Goal: Transaction & Acquisition: Book appointment/travel/reservation

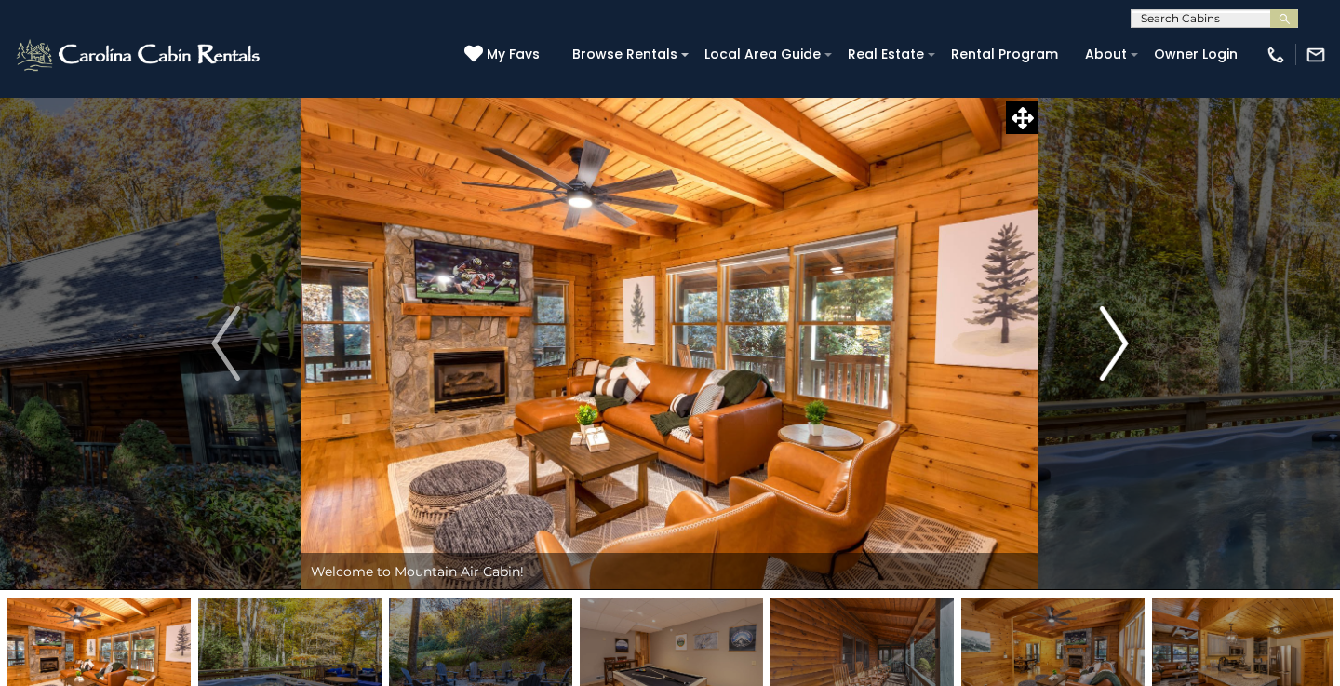
scroll to position [762, 0]
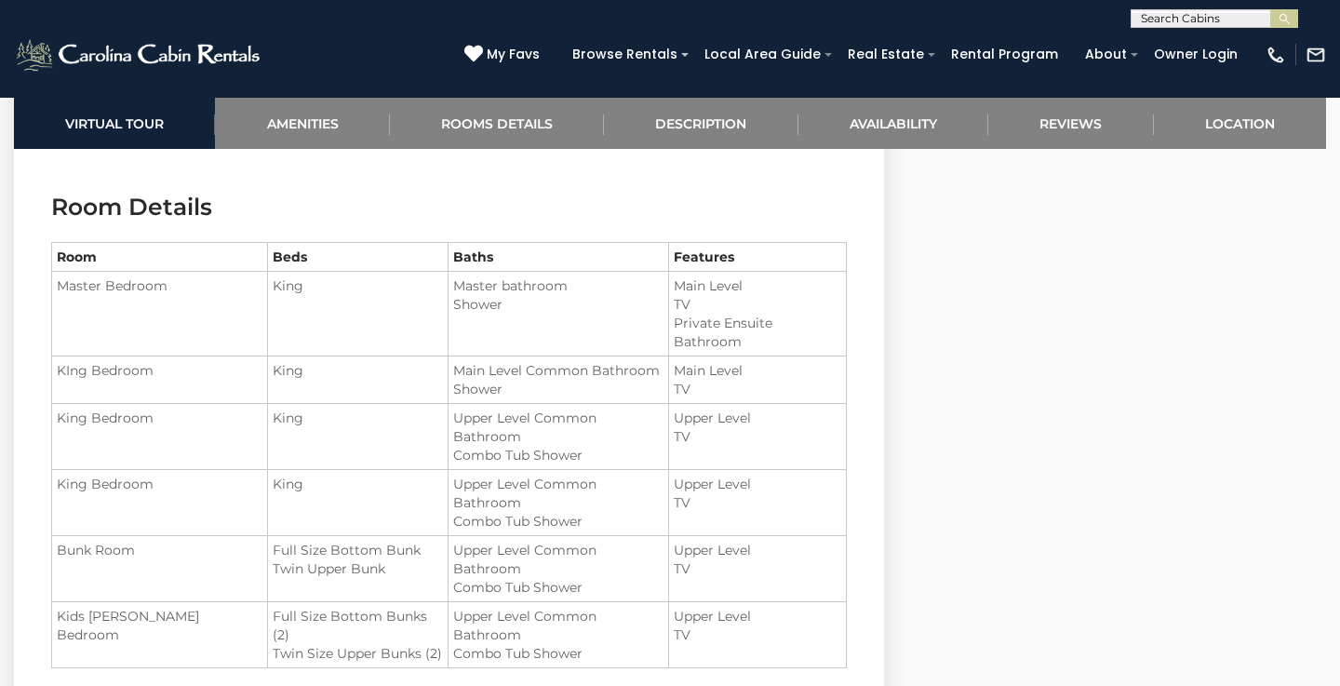
scroll to position [2044, 0]
drag, startPoint x: 347, startPoint y: 519, endPoint x: 226, endPoint y: 502, distance: 122.2
click at [273, 540] on ul "Full Size Bottom Bunk [GEOGRAPHIC_DATA]" at bounding box center [358, 558] width 171 height 37
click at [323, 643] on li "Twin Size Upper Bunks (2)" at bounding box center [358, 652] width 171 height 19
drag, startPoint x: 226, startPoint y: 542, endPoint x: 394, endPoint y: 569, distance: 169.6
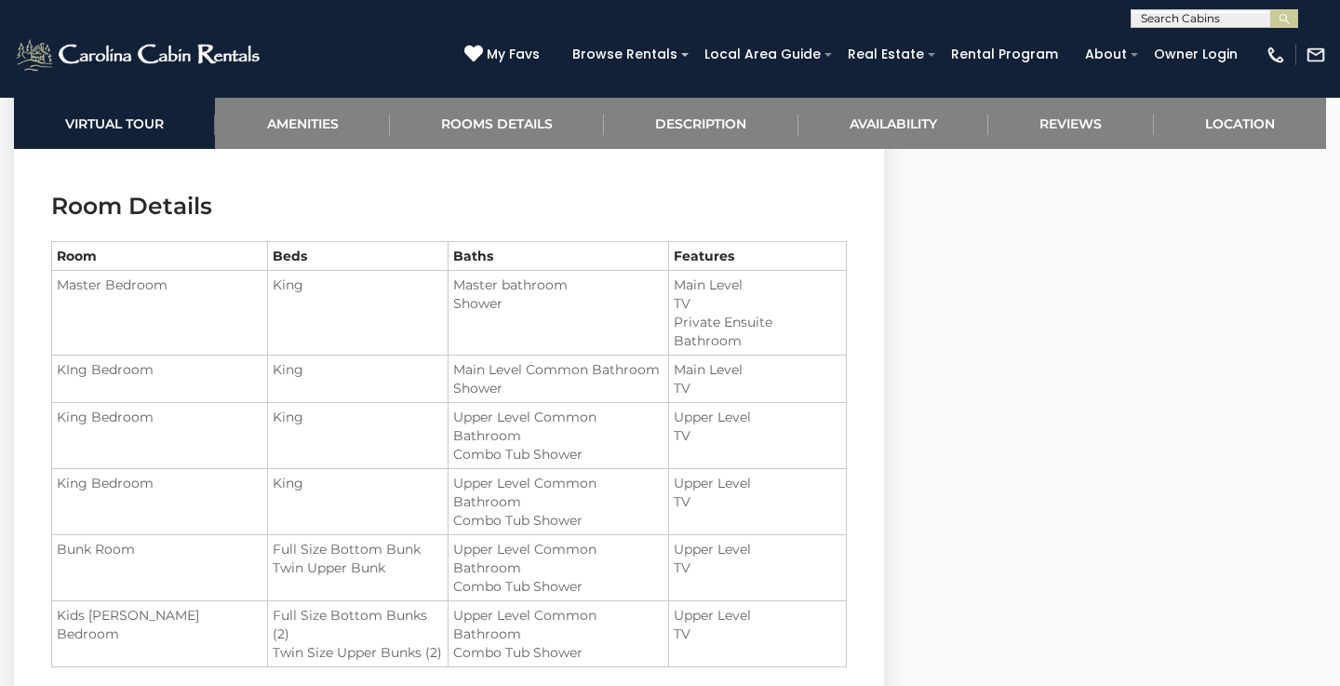
click at [394, 601] on td "Full Size Bottom Bunks (2) Twin Size Upper Bunks (2)" at bounding box center [357, 634] width 181 height 66
click at [395, 601] on td "Full Size Bottom Bunks (2) Twin Size Upper Bunks (2)" at bounding box center [357, 634] width 181 height 66
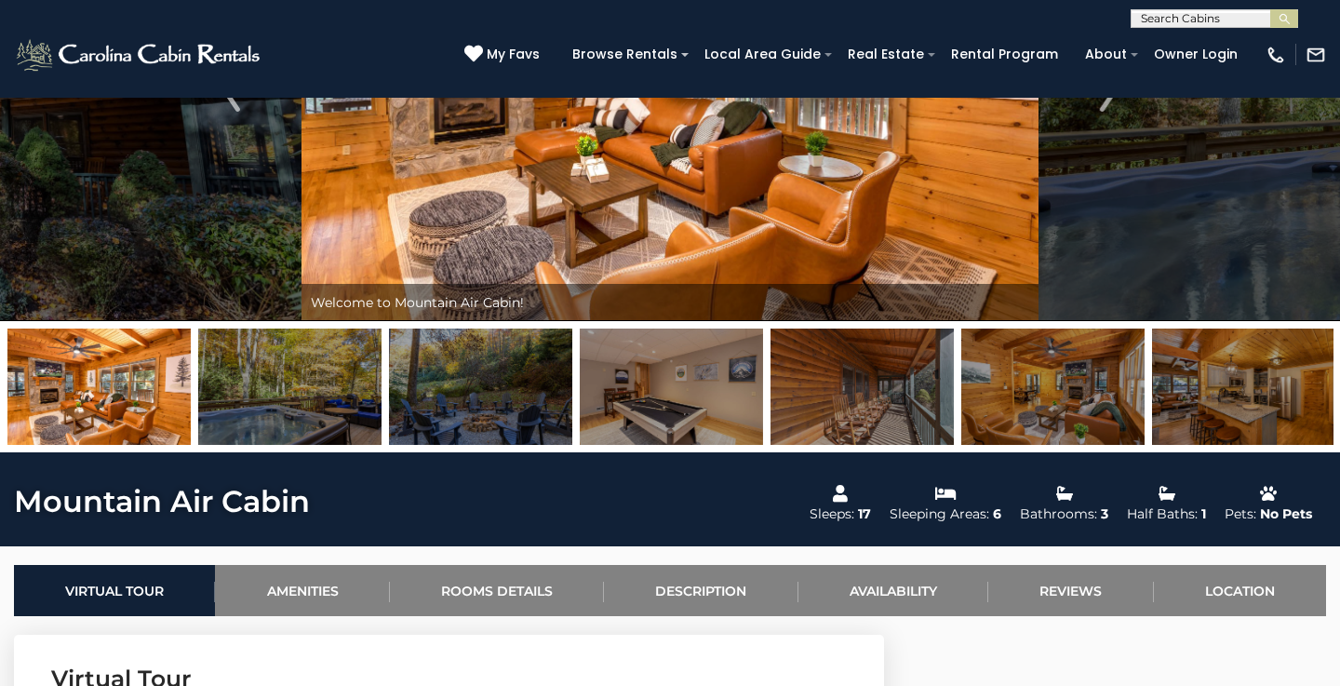
scroll to position [193, 0]
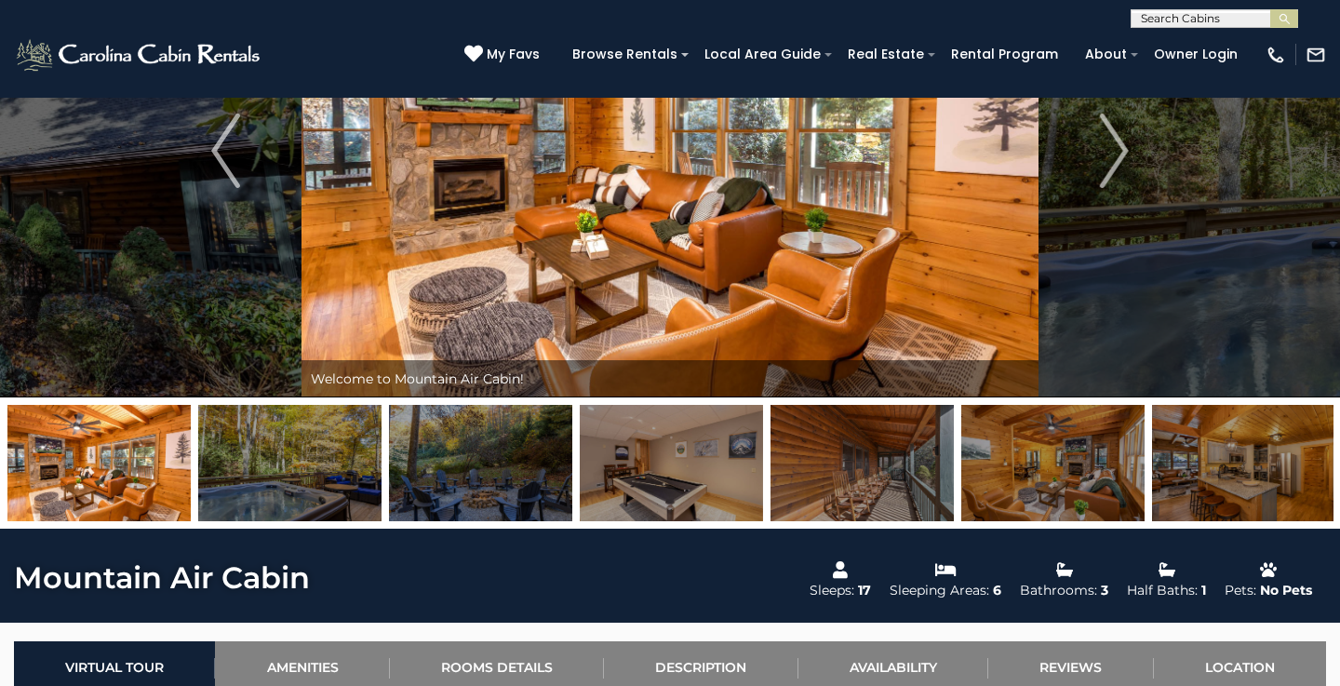
click at [298, 476] on img at bounding box center [289, 463] width 183 height 116
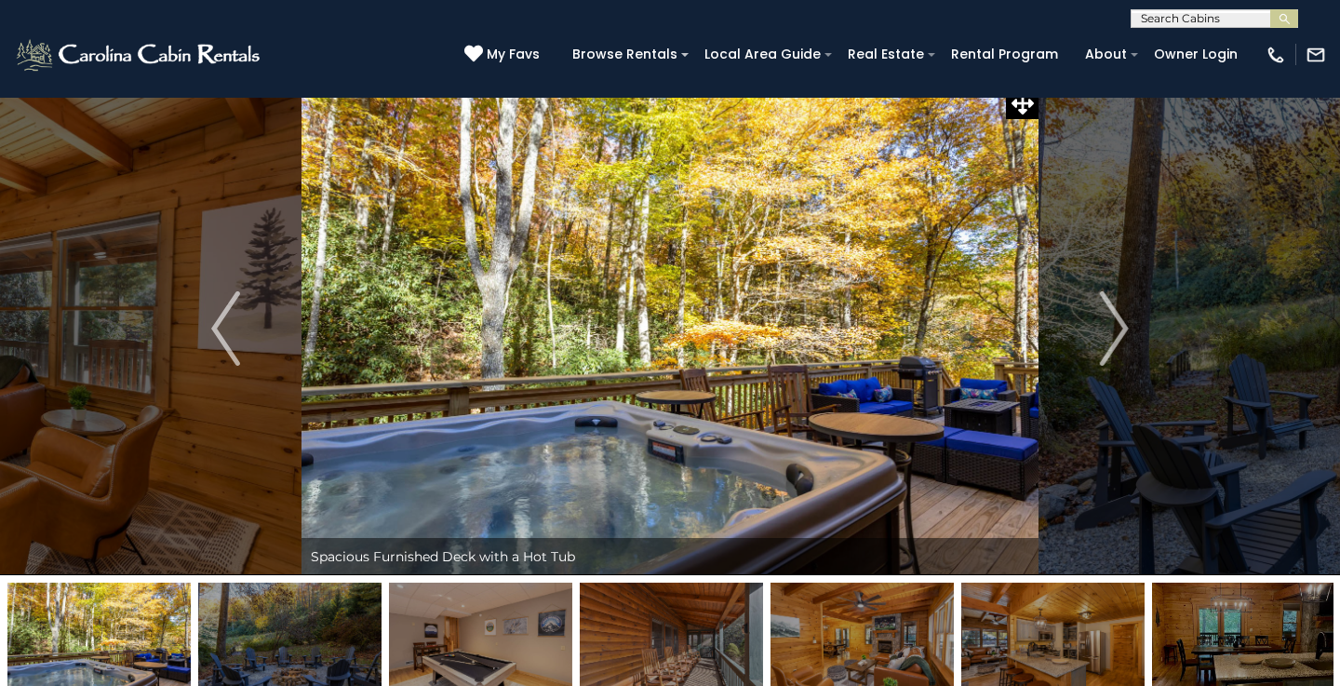
scroll to position [15, 0]
click at [1117, 341] on img "Next" at bounding box center [1114, 328] width 28 height 74
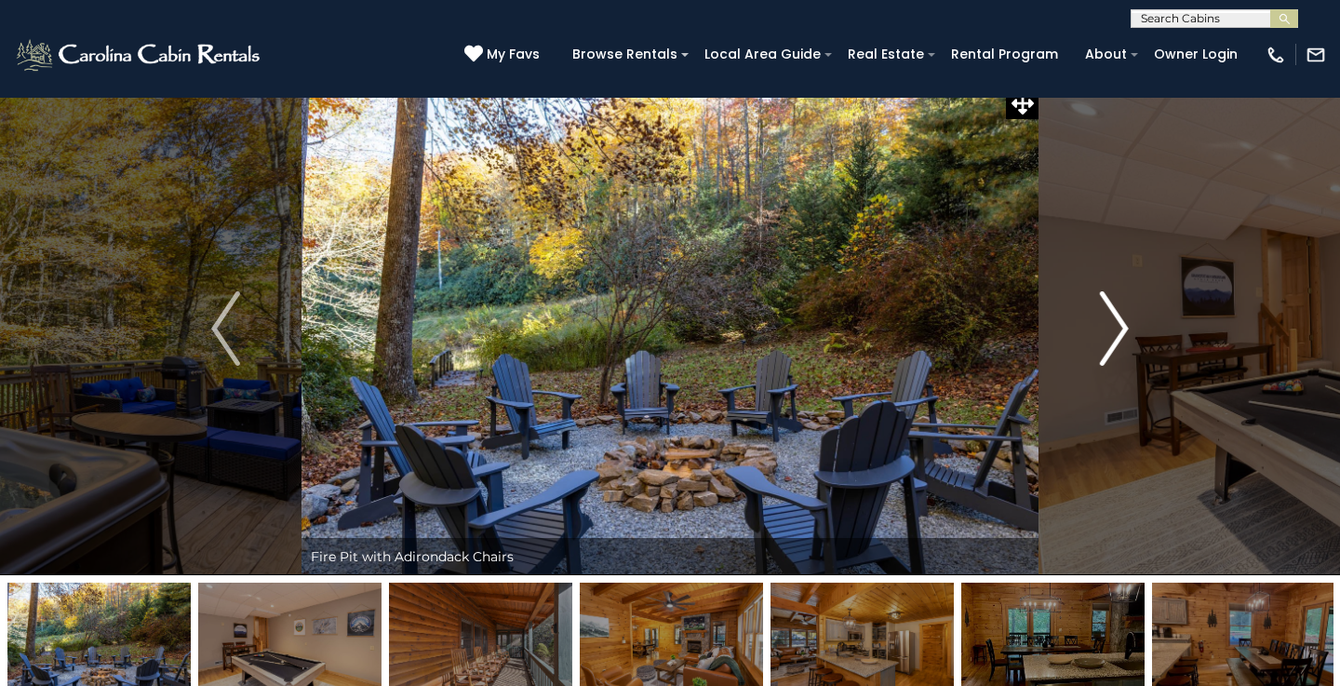
click at [1117, 341] on img "Next" at bounding box center [1114, 328] width 28 height 74
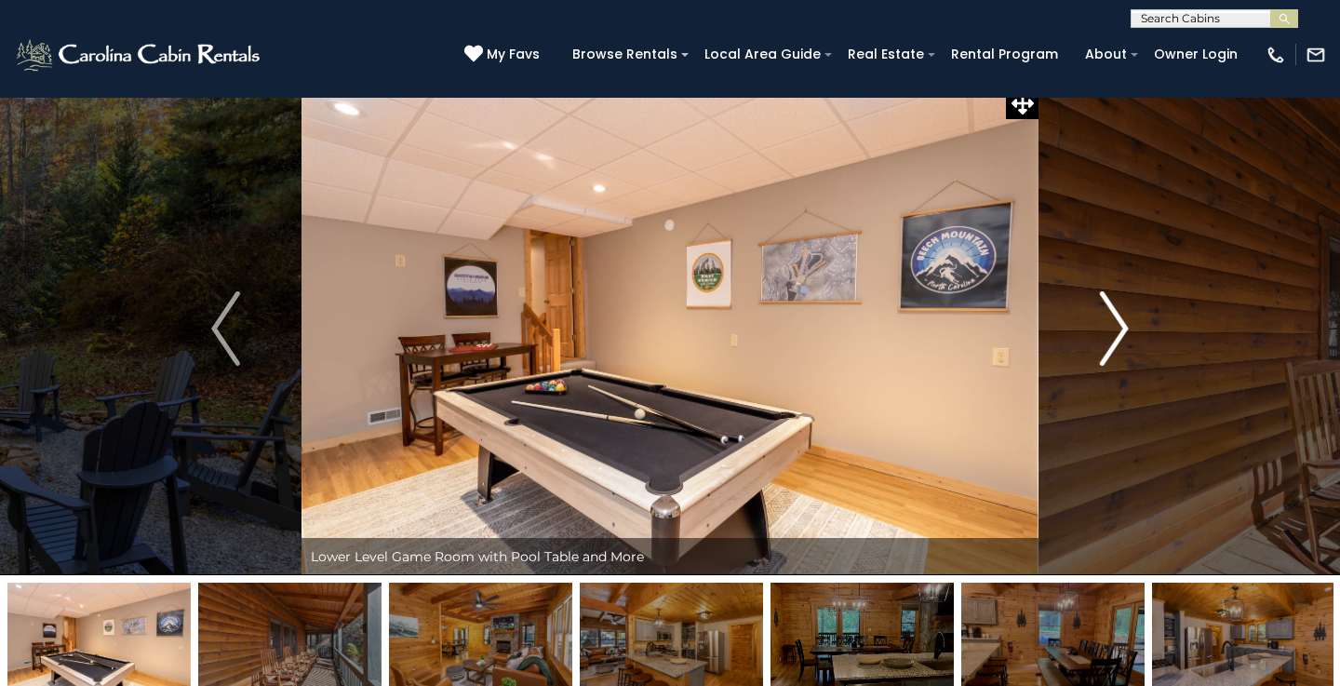
click at [1117, 341] on img "Next" at bounding box center [1114, 328] width 28 height 74
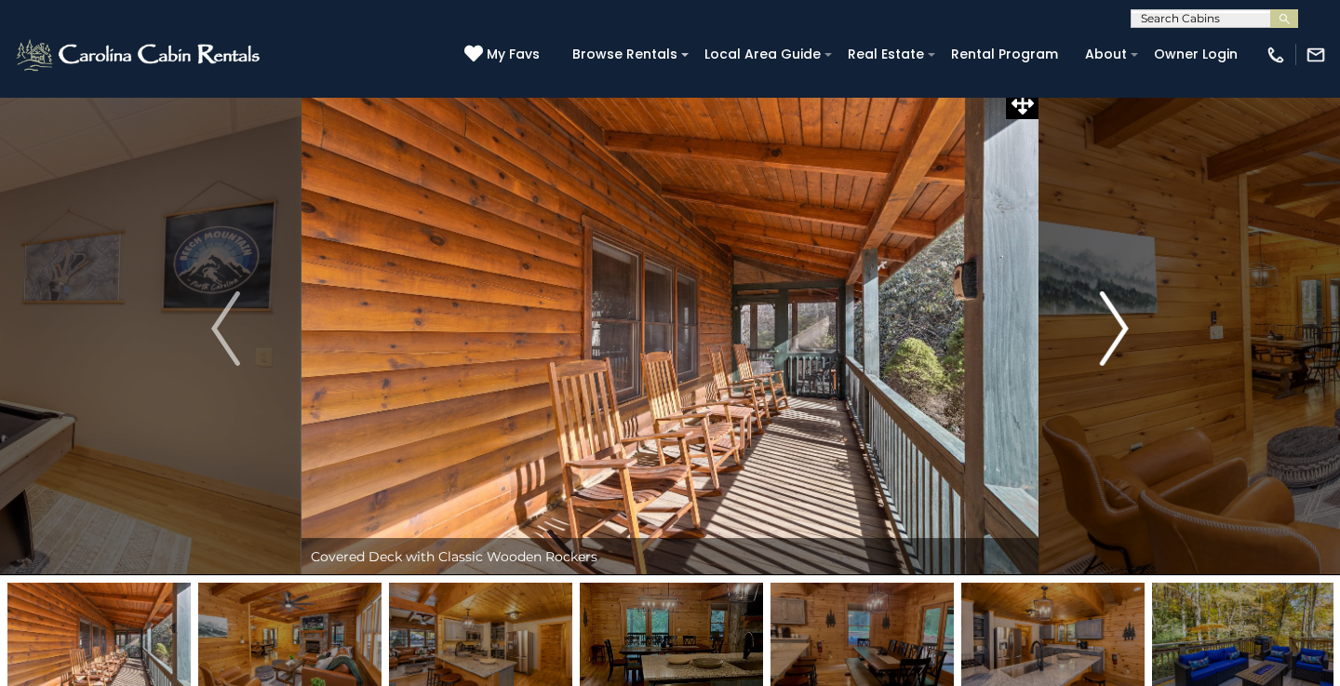
click at [1117, 341] on img "Next" at bounding box center [1114, 328] width 28 height 74
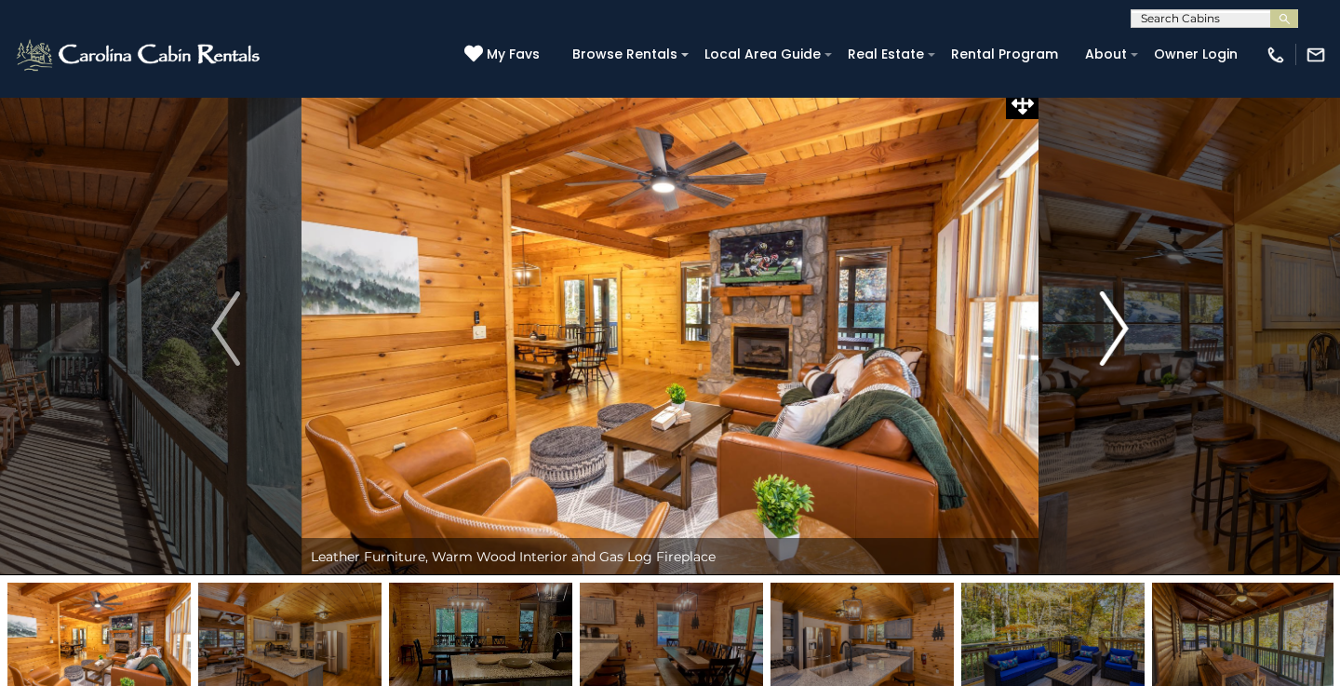
click at [1117, 341] on img "Next" at bounding box center [1114, 328] width 28 height 74
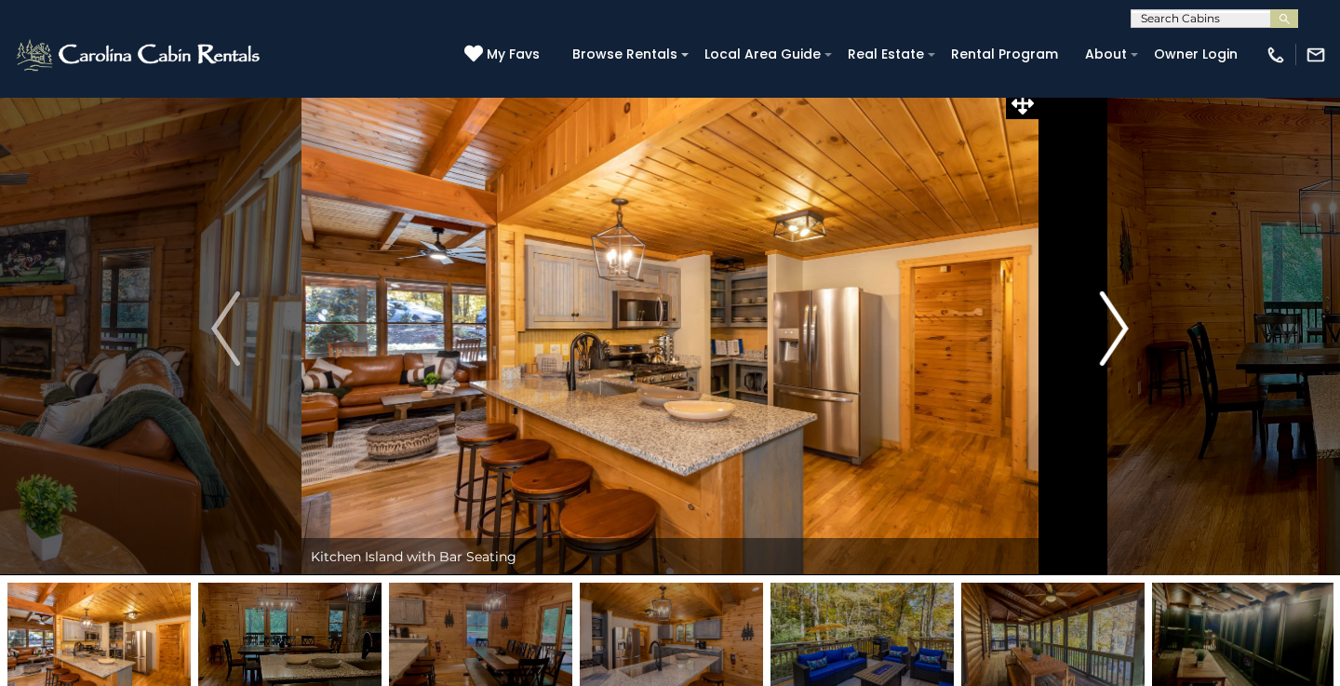
click at [1117, 341] on img "Next" at bounding box center [1114, 328] width 28 height 74
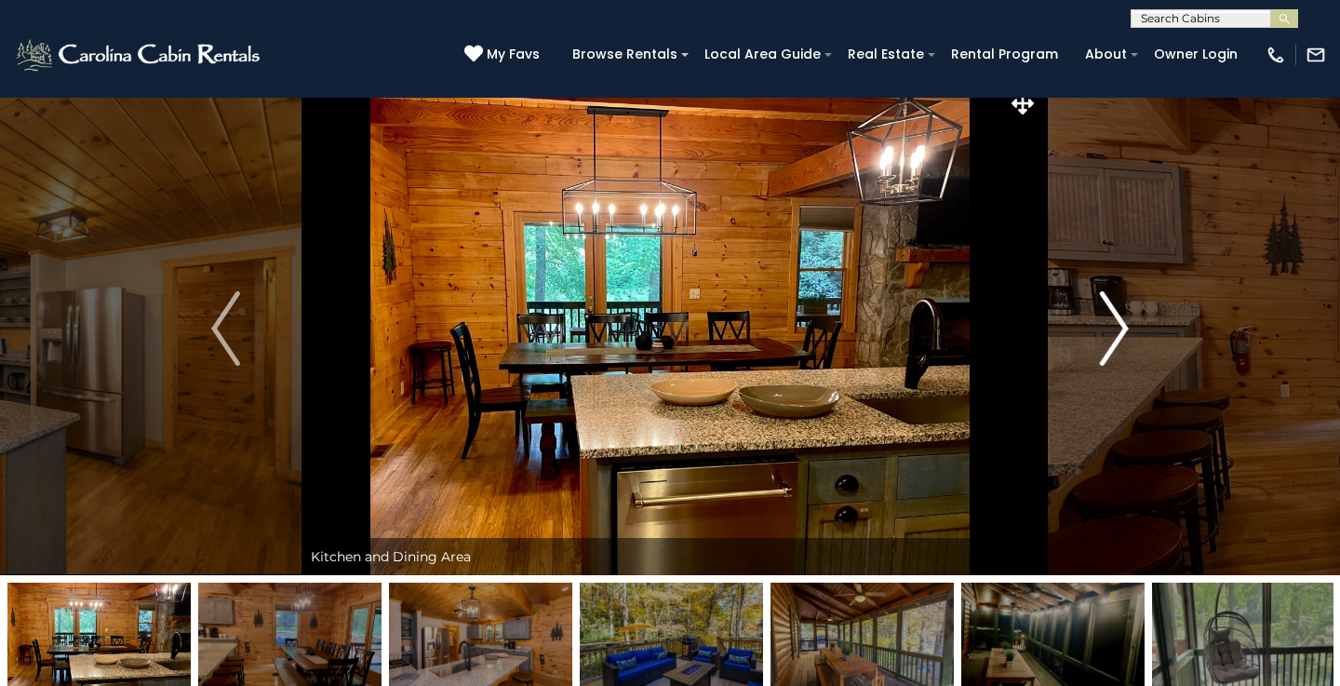
click at [1117, 339] on img "Next" at bounding box center [1114, 328] width 28 height 74
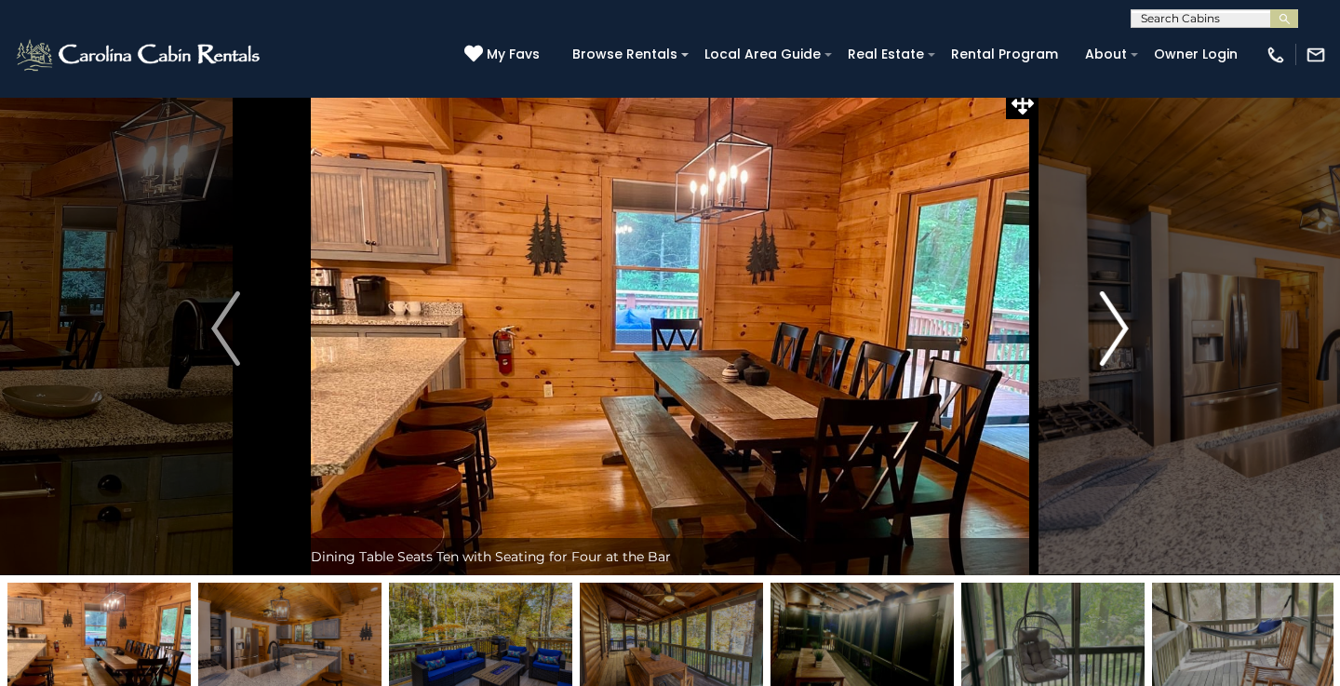
click at [1117, 341] on img "Next" at bounding box center [1114, 328] width 28 height 74
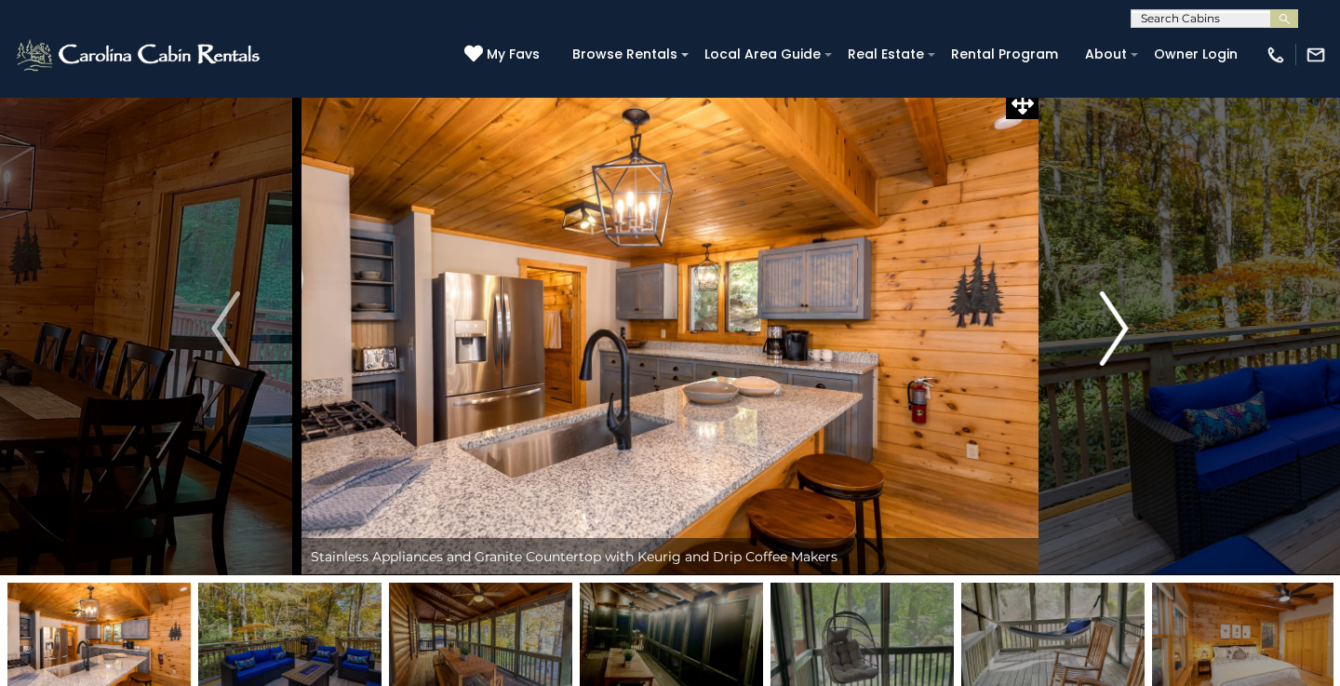
click at [1117, 340] on img "Next" at bounding box center [1114, 328] width 28 height 74
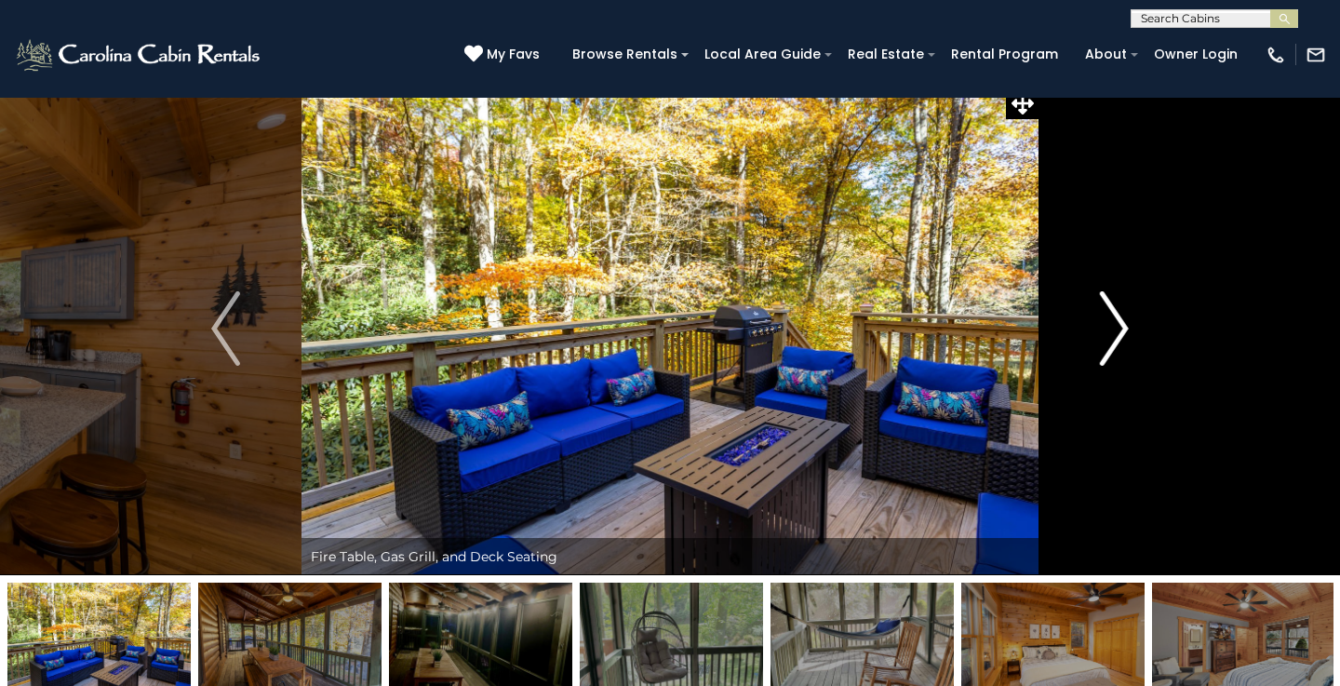
click at [1117, 340] on img "Next" at bounding box center [1114, 328] width 28 height 74
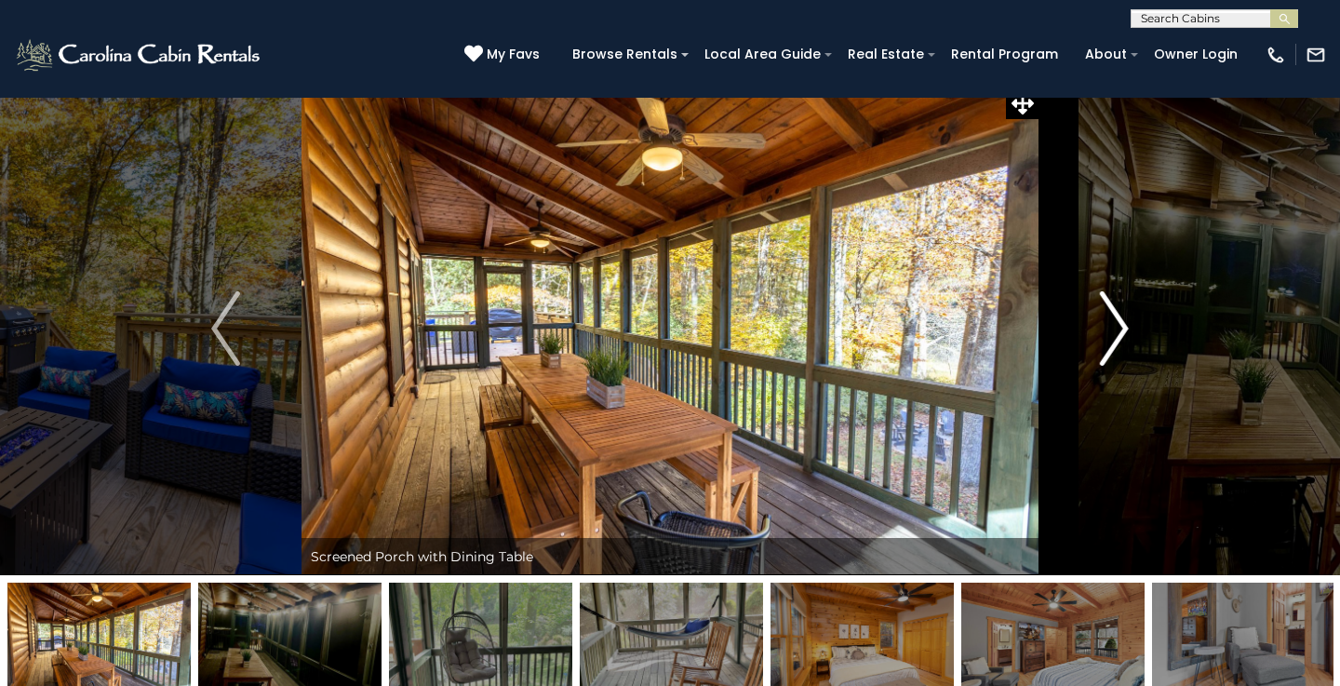
click at [1117, 341] on img "Next" at bounding box center [1114, 328] width 28 height 74
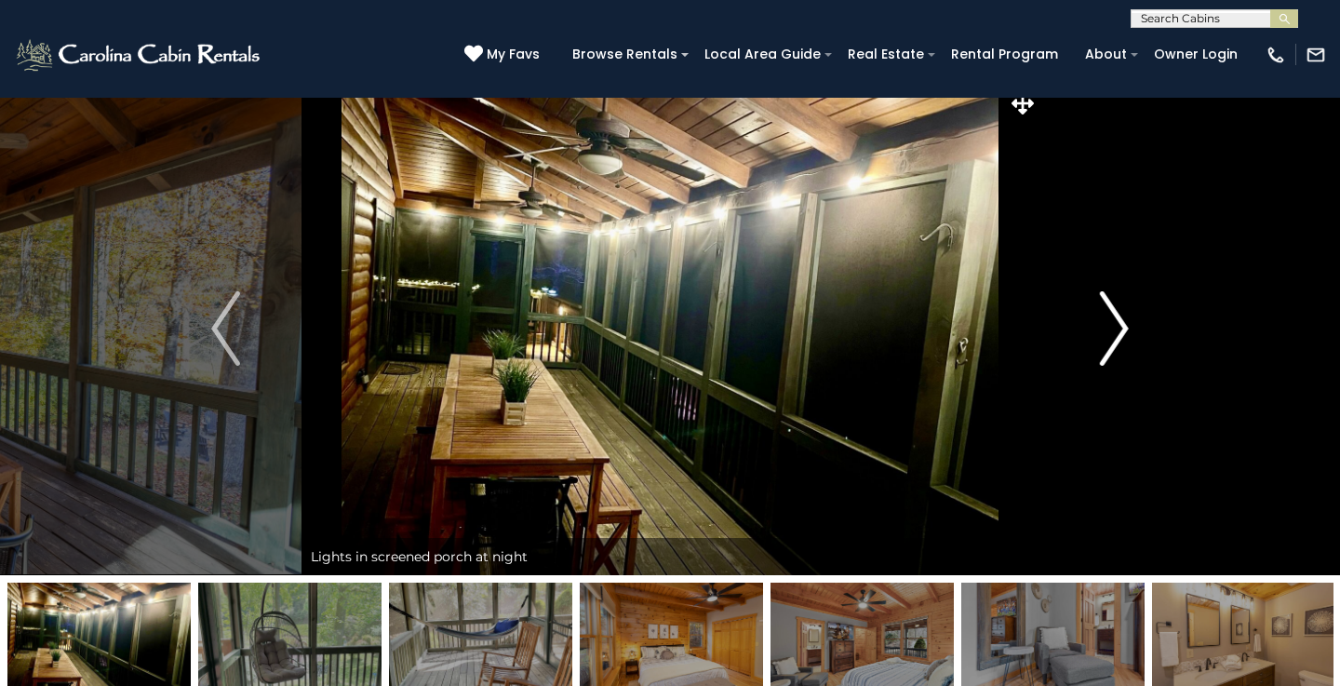
click at [1117, 341] on img "Next" at bounding box center [1114, 328] width 28 height 74
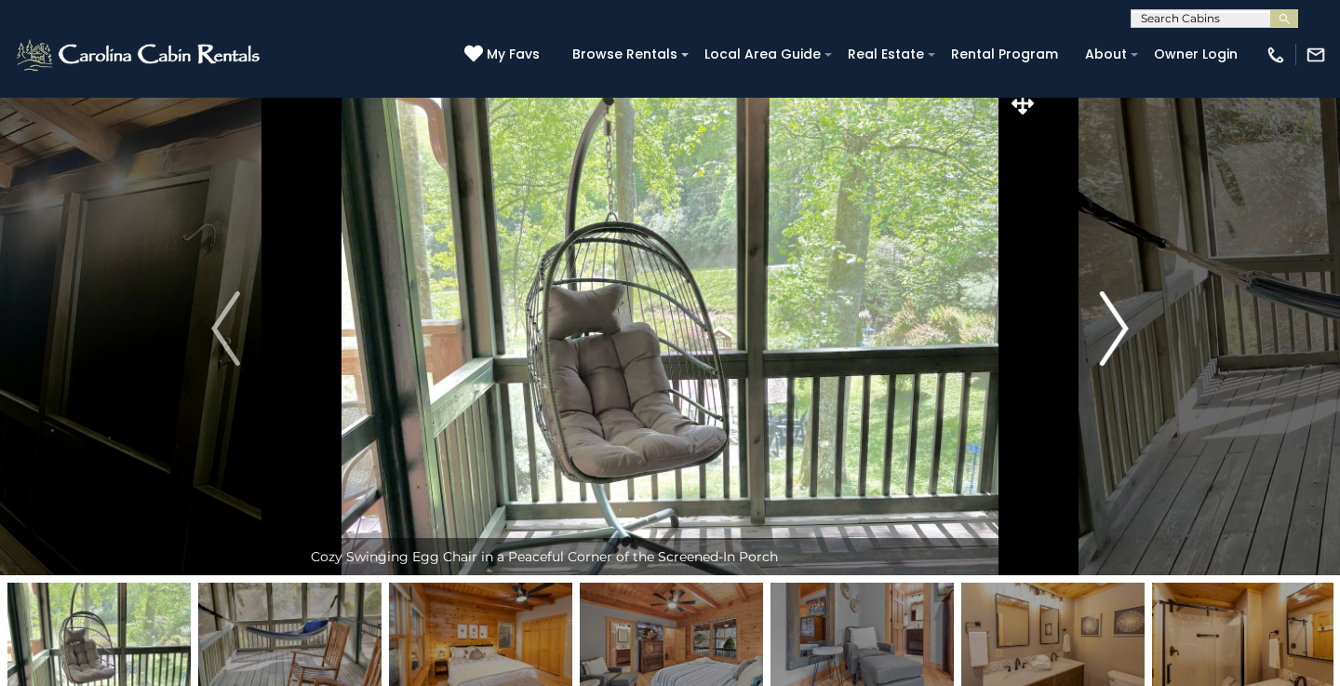
click at [1117, 341] on img "Next" at bounding box center [1114, 328] width 28 height 74
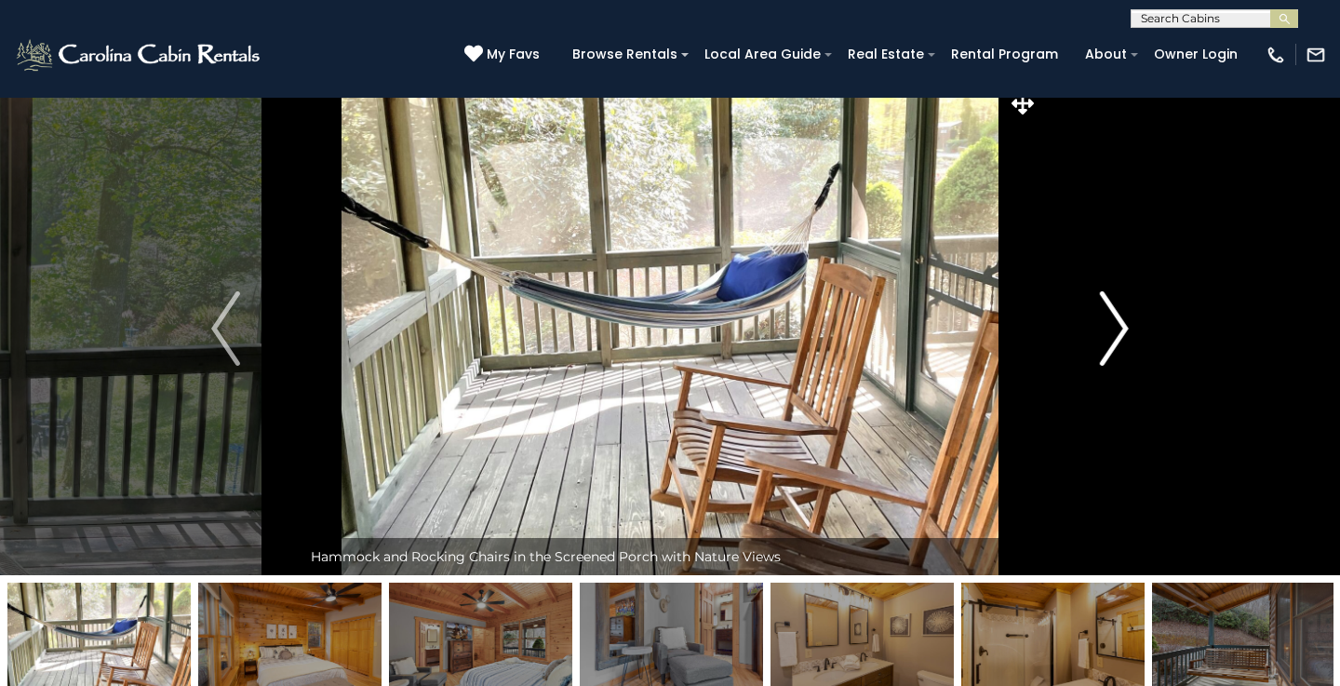
click at [1117, 341] on img "Next" at bounding box center [1114, 328] width 28 height 74
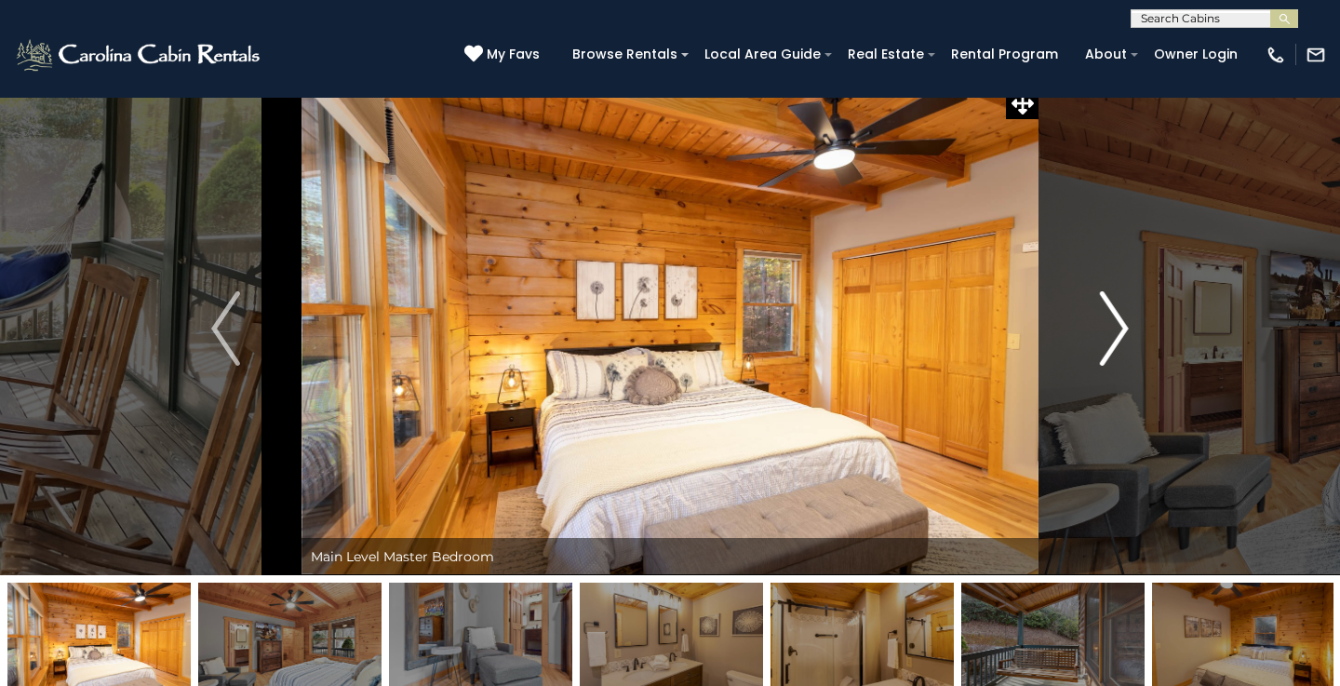
click at [1117, 342] on img "Next" at bounding box center [1114, 328] width 28 height 74
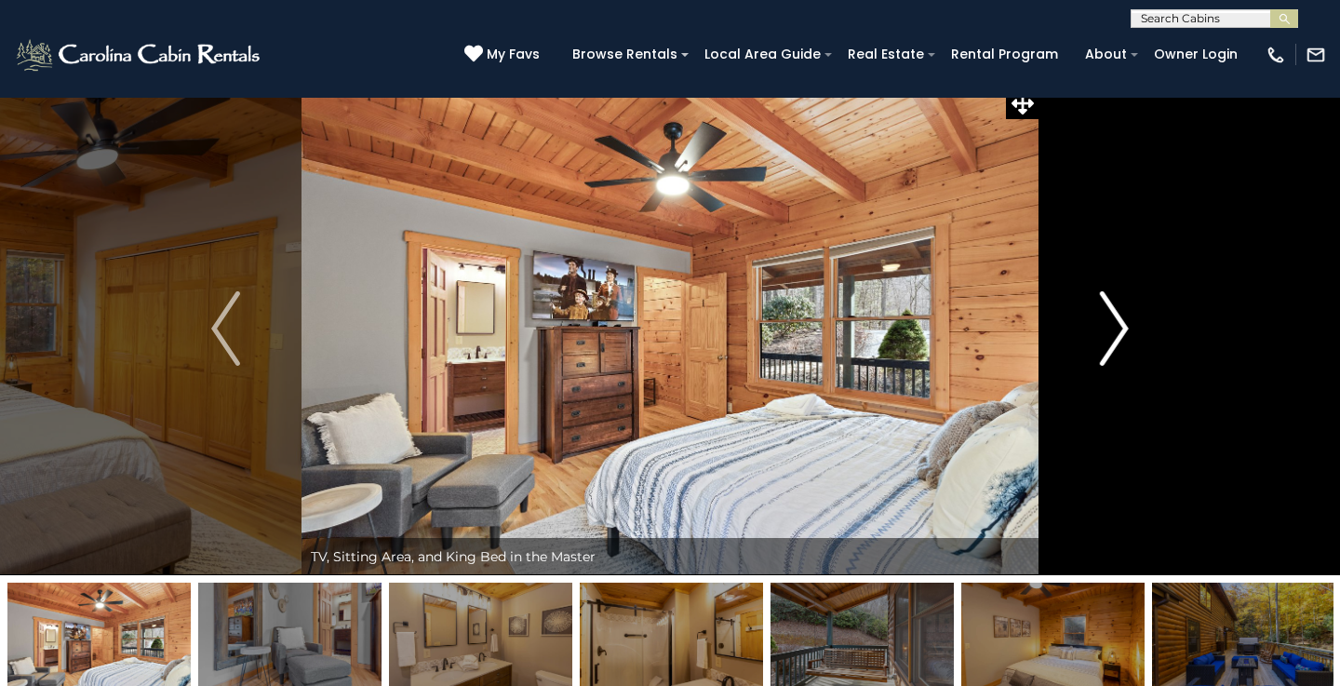
click at [1116, 346] on img "Next" at bounding box center [1114, 328] width 28 height 74
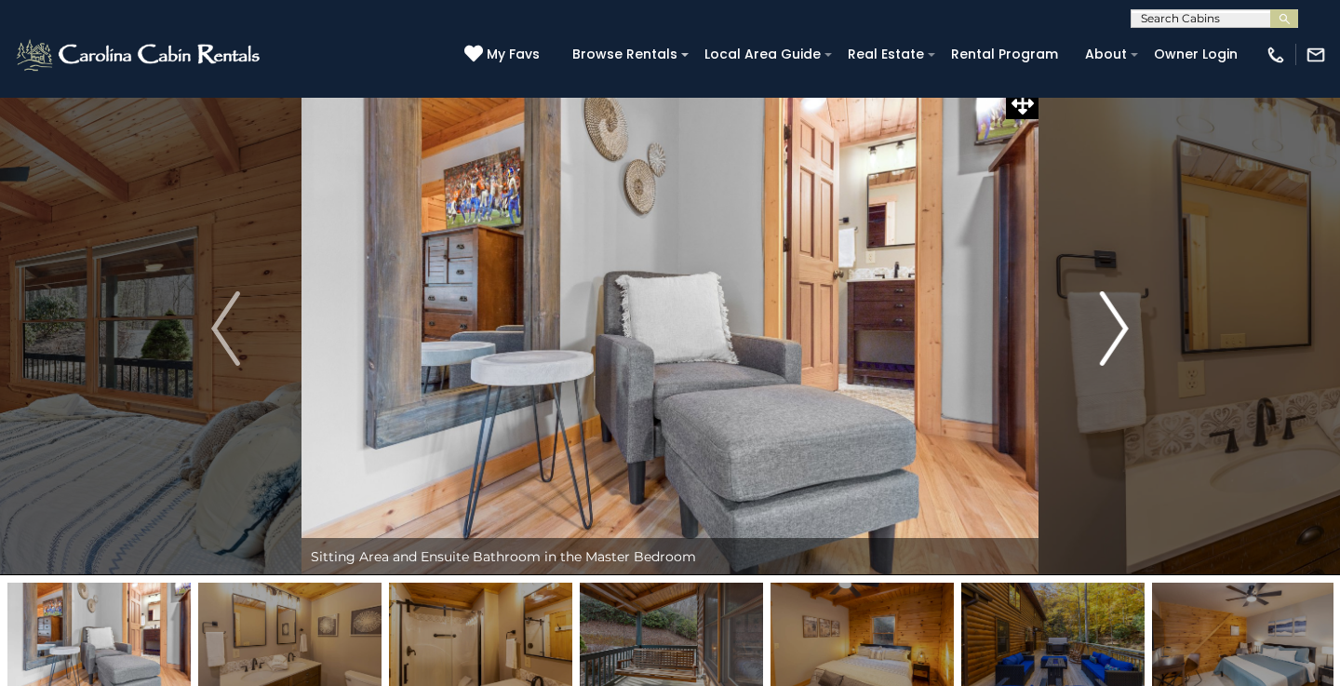
click at [1116, 347] on img "Next" at bounding box center [1114, 328] width 28 height 74
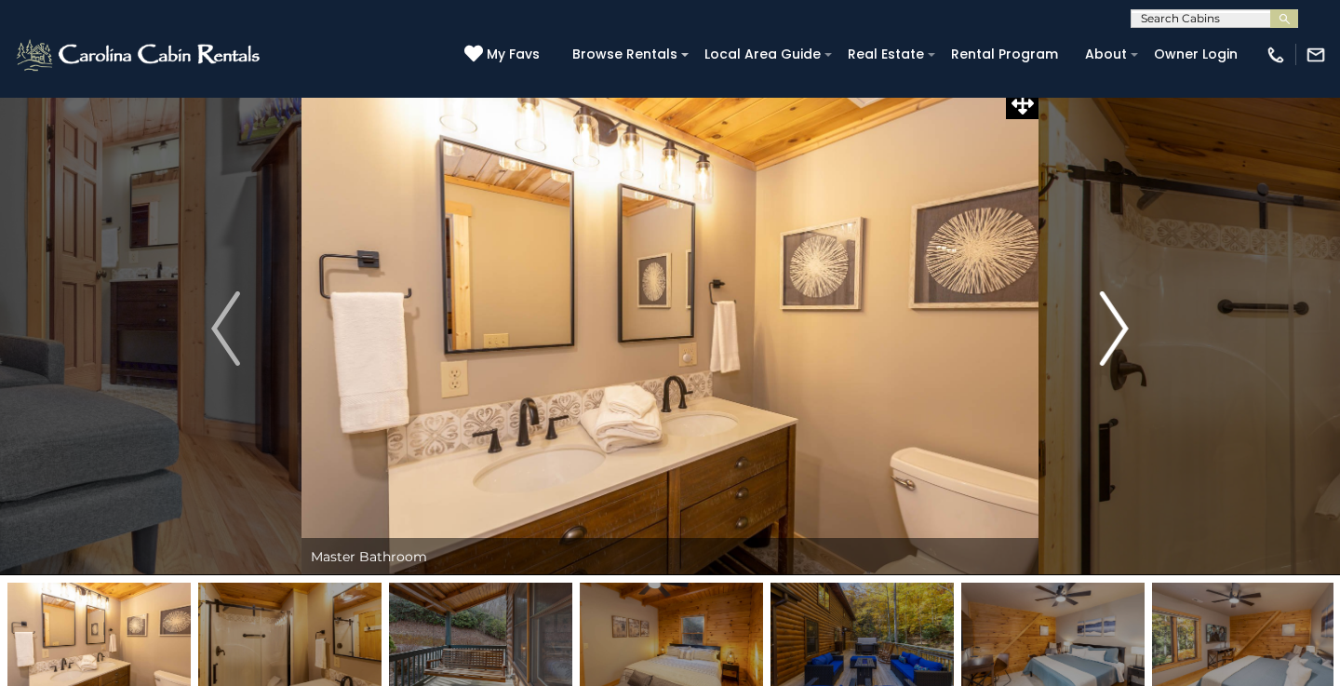
click at [1116, 348] on img "Next" at bounding box center [1114, 328] width 28 height 74
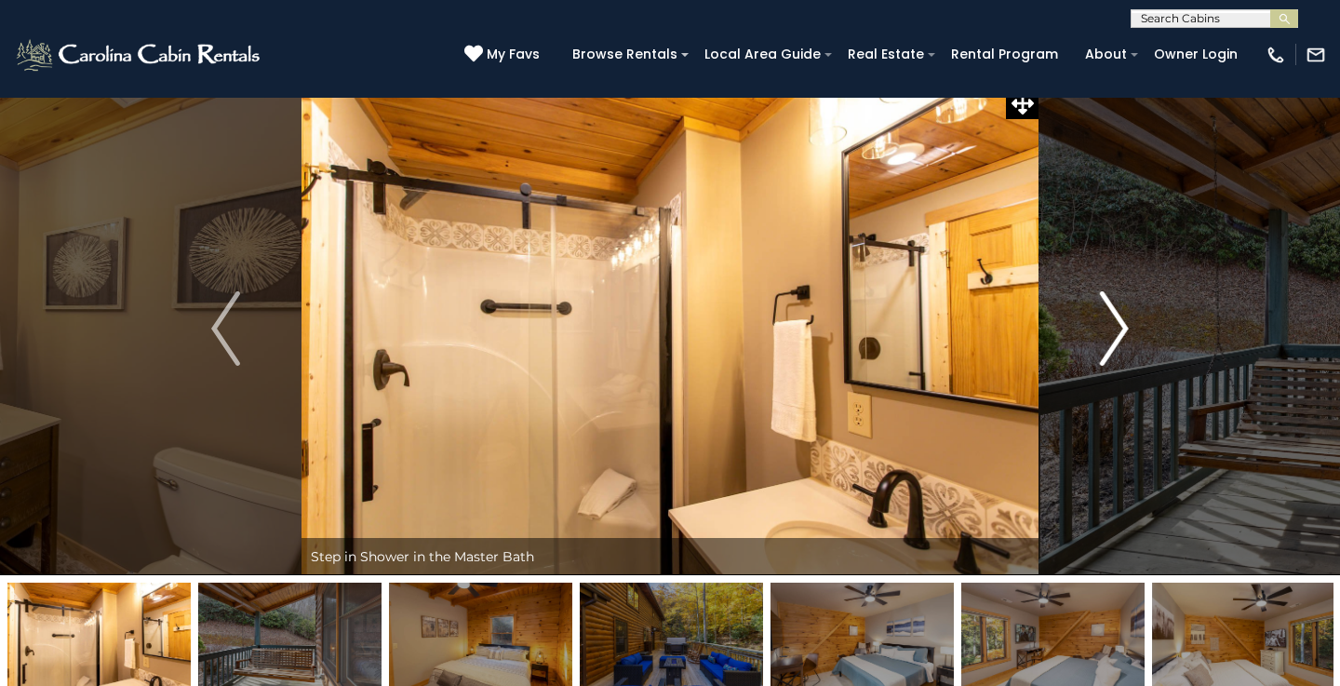
click at [1116, 350] on img "Next" at bounding box center [1114, 328] width 28 height 74
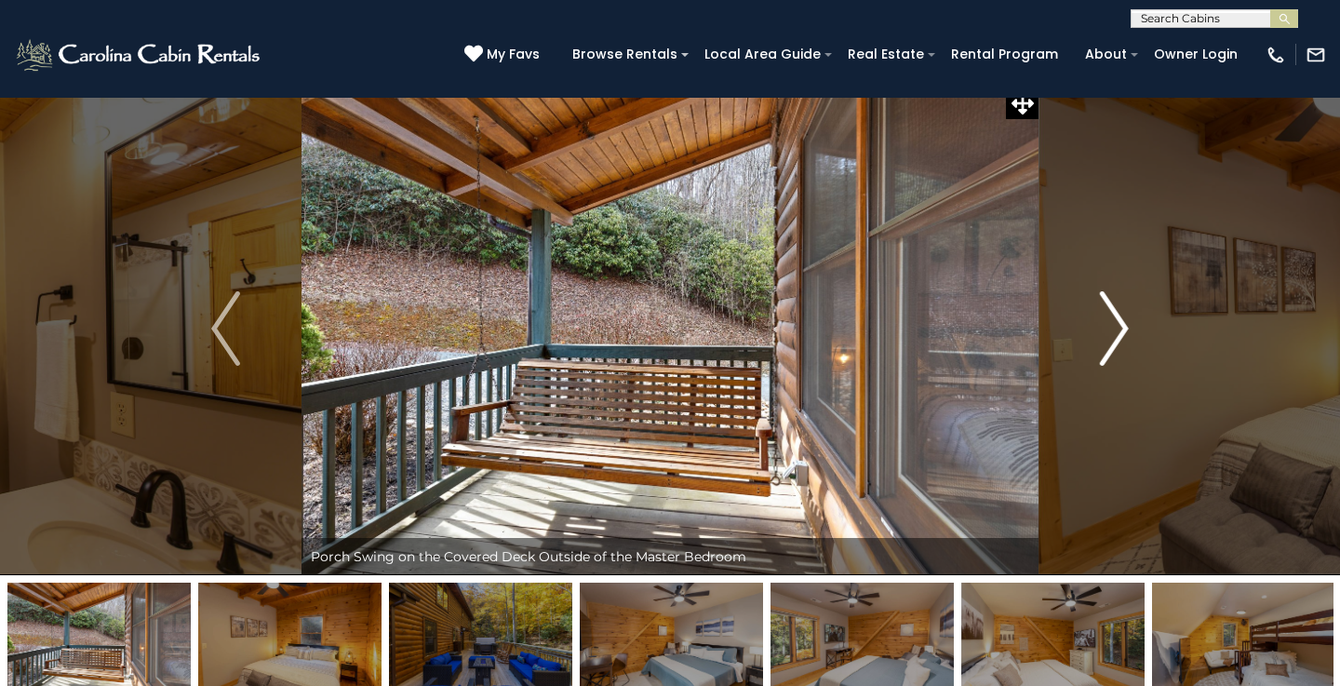
click at [1116, 350] on img "Next" at bounding box center [1114, 328] width 28 height 74
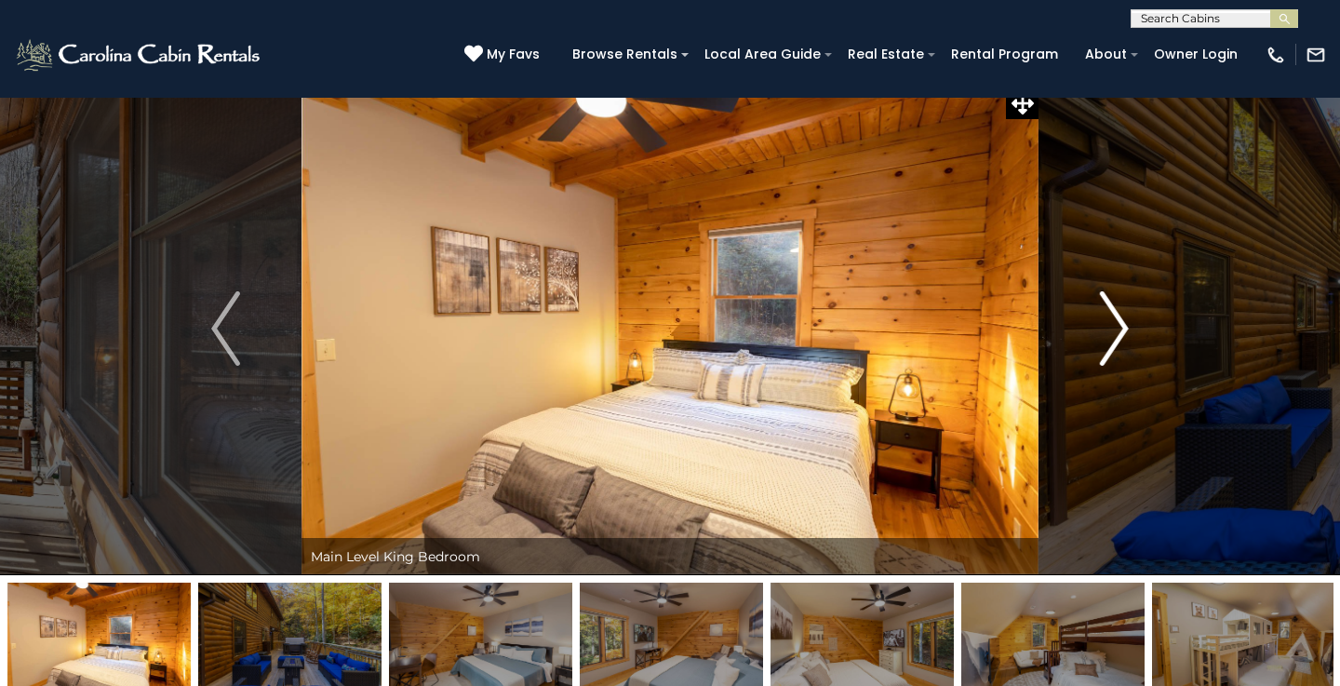
click at [1116, 350] on img "Next" at bounding box center [1114, 328] width 28 height 74
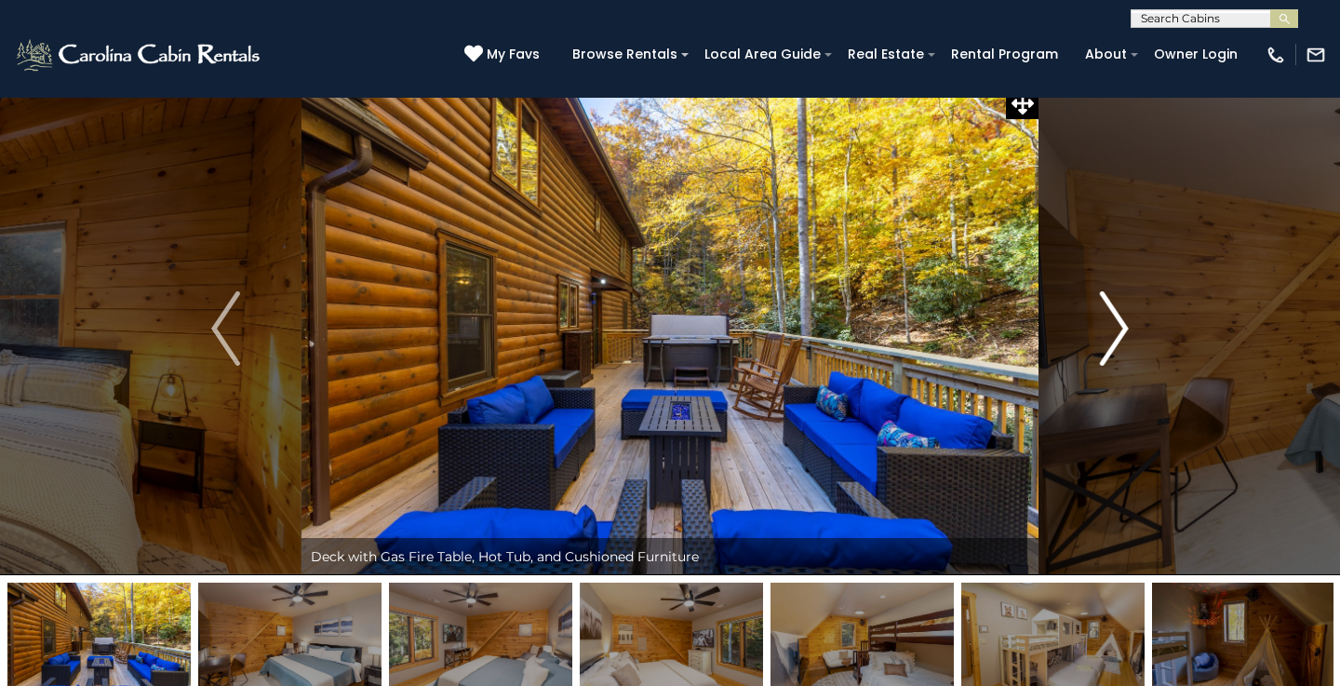
click at [1116, 350] on img "Next" at bounding box center [1114, 328] width 28 height 74
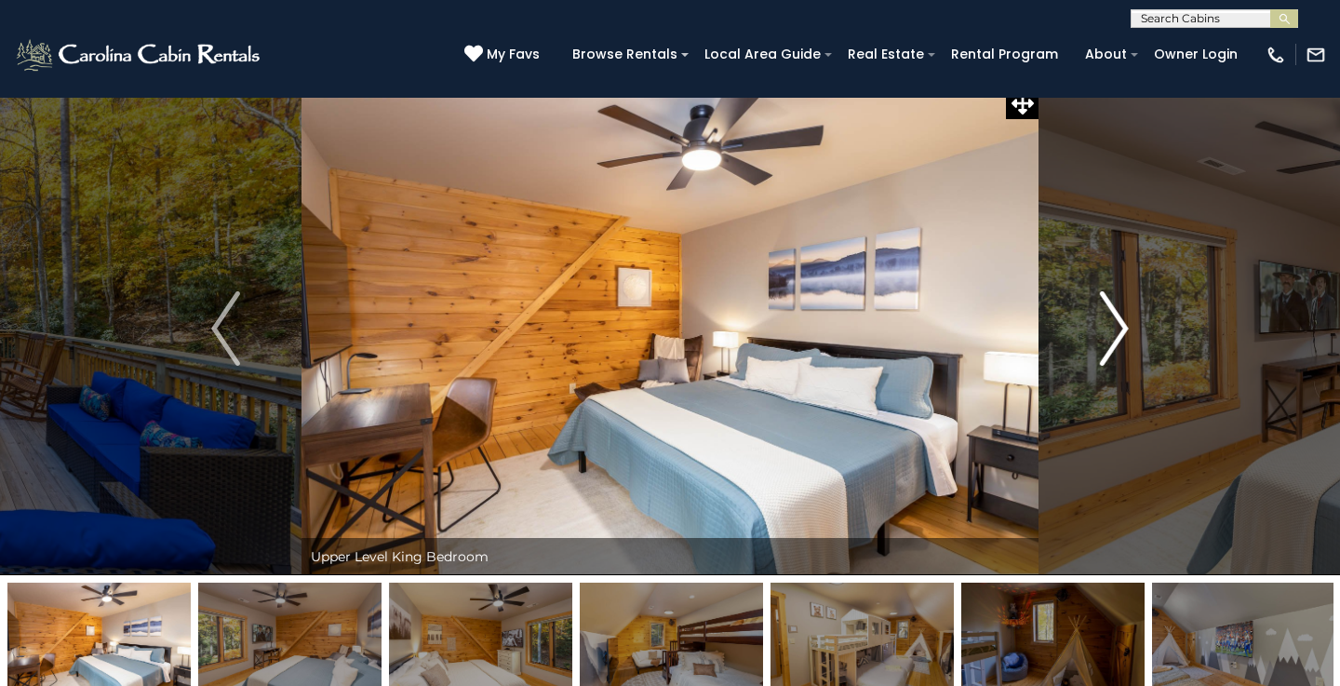
click at [1116, 350] on img "Next" at bounding box center [1114, 328] width 28 height 74
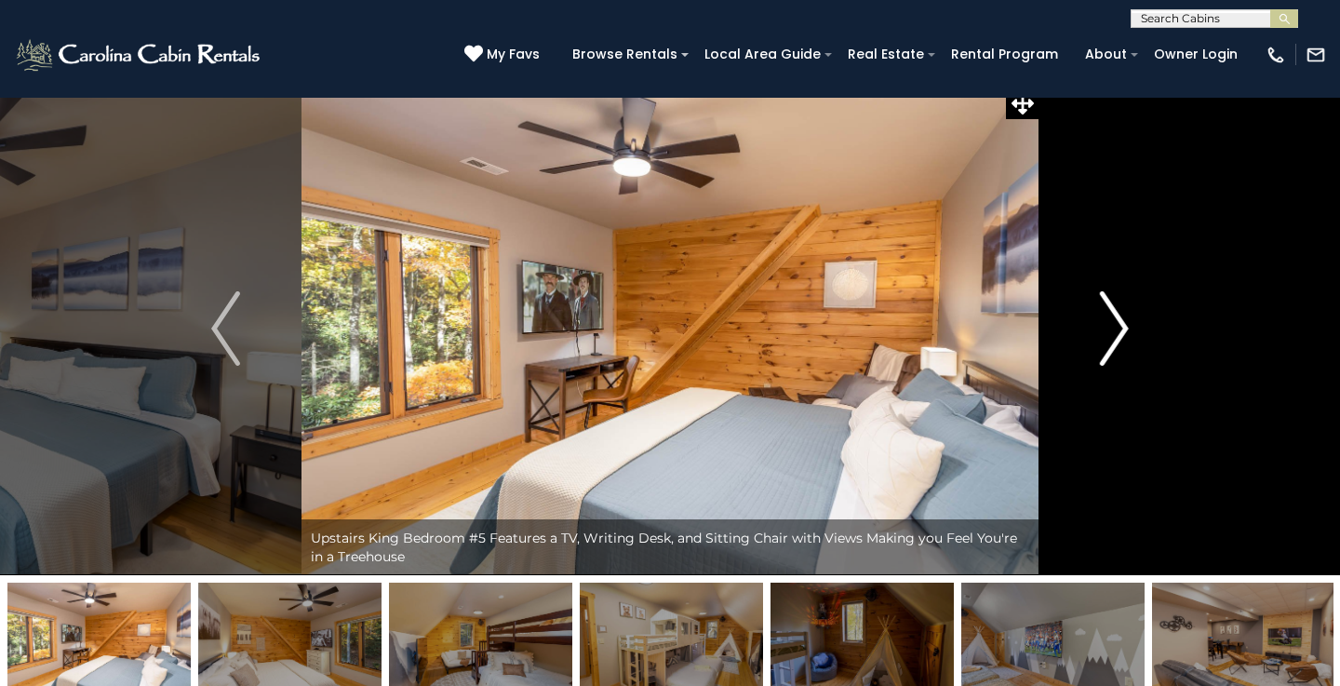
click at [1116, 351] on img "Next" at bounding box center [1114, 328] width 28 height 74
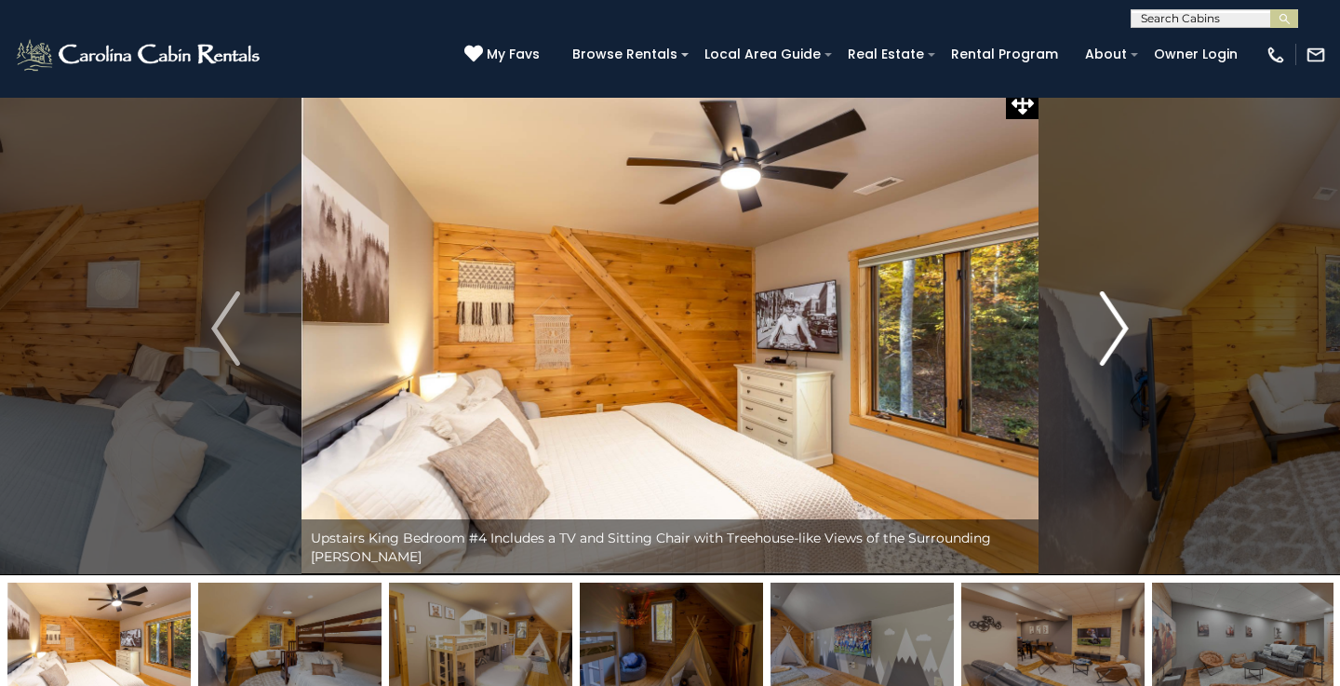
click at [1116, 351] on img "Next" at bounding box center [1114, 328] width 28 height 74
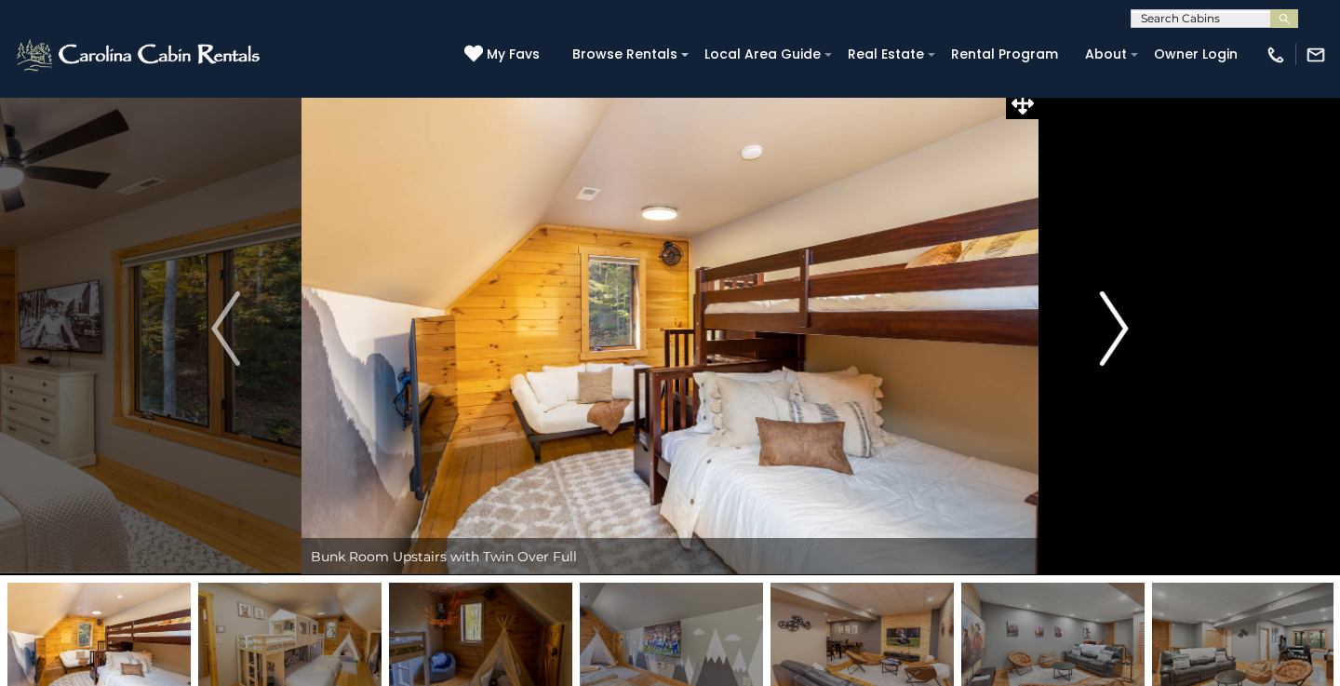
click at [1116, 351] on img "Next" at bounding box center [1114, 328] width 28 height 74
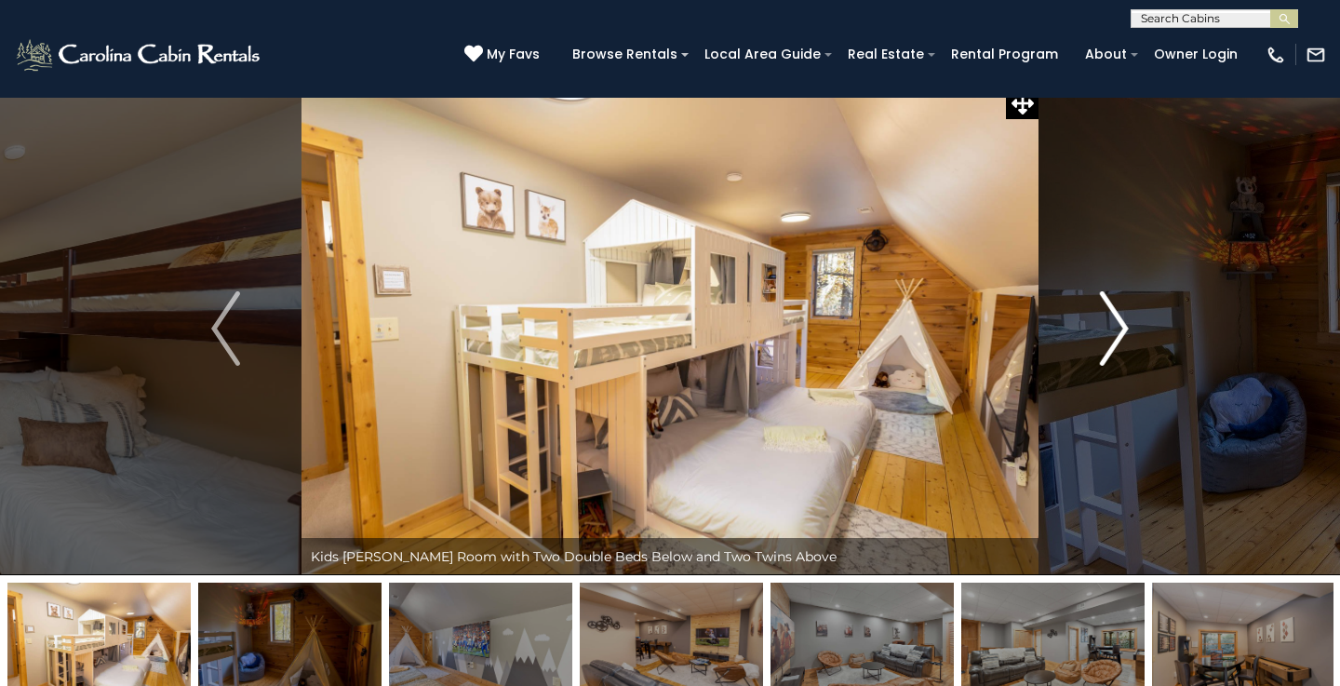
click at [1119, 330] on img "Next" at bounding box center [1114, 328] width 28 height 74
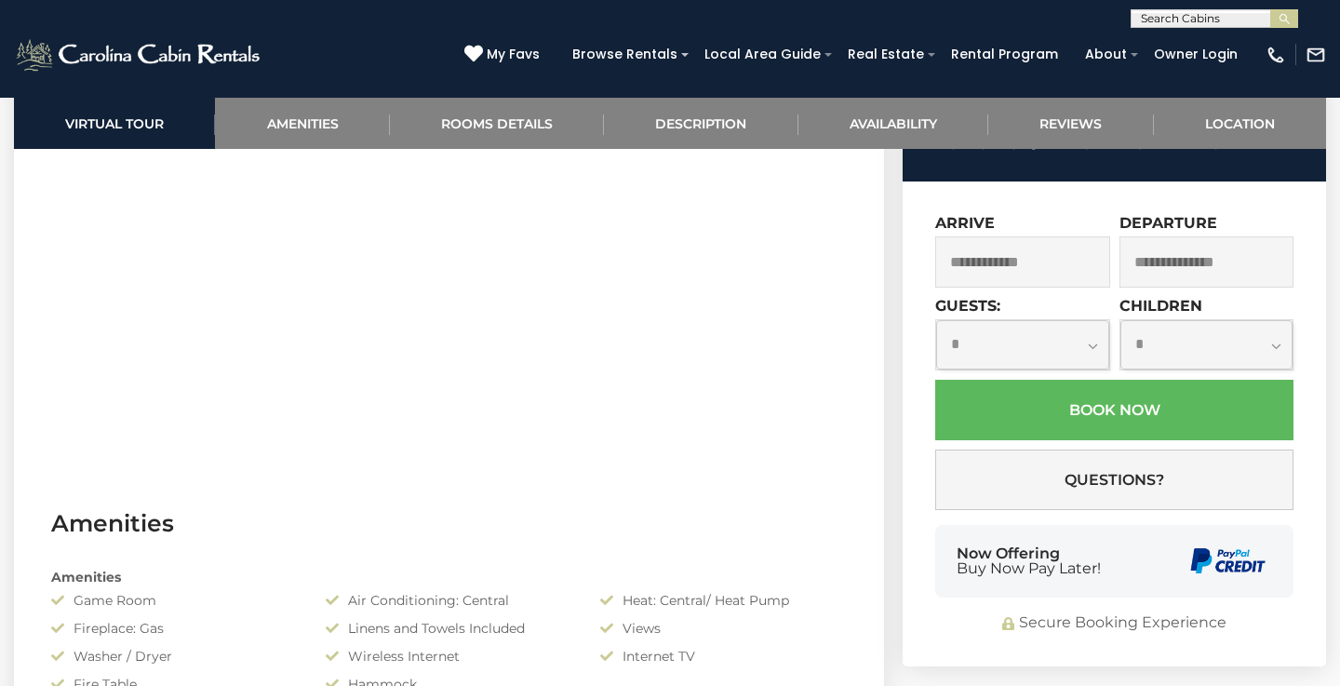
scroll to position [997, 0]
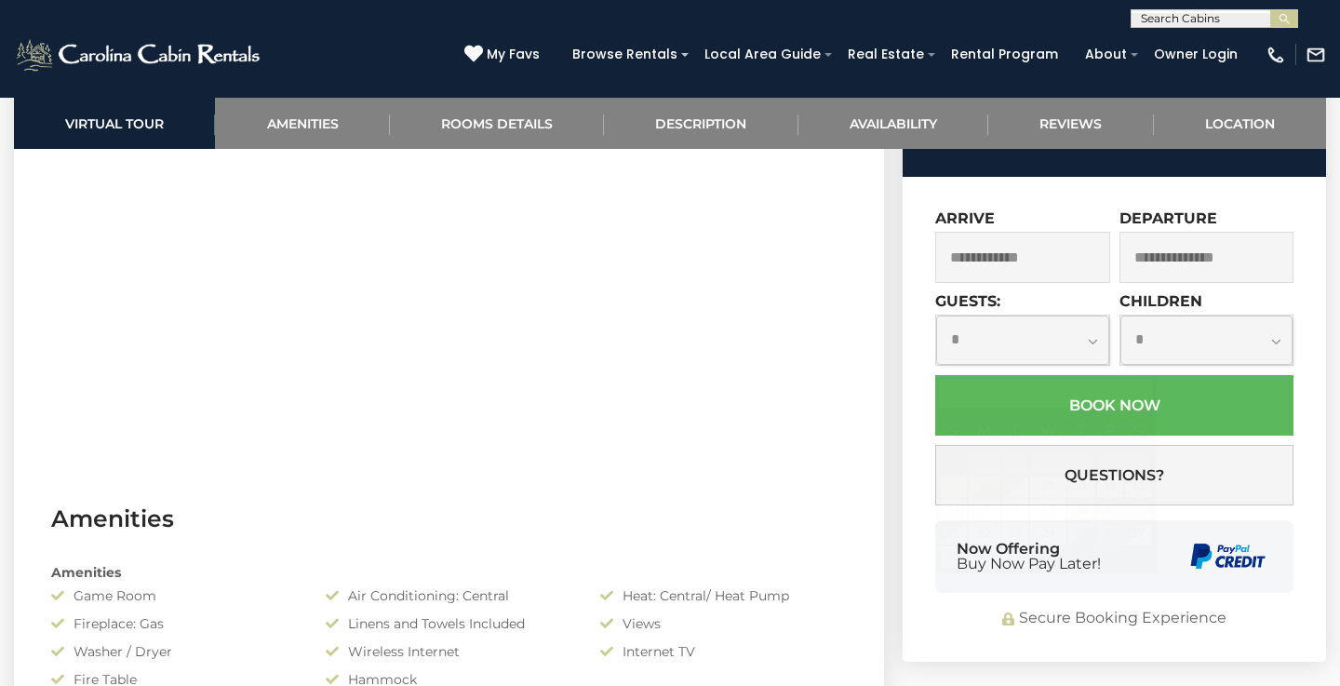
click at [1058, 283] on input "text" at bounding box center [1022, 257] width 175 height 51
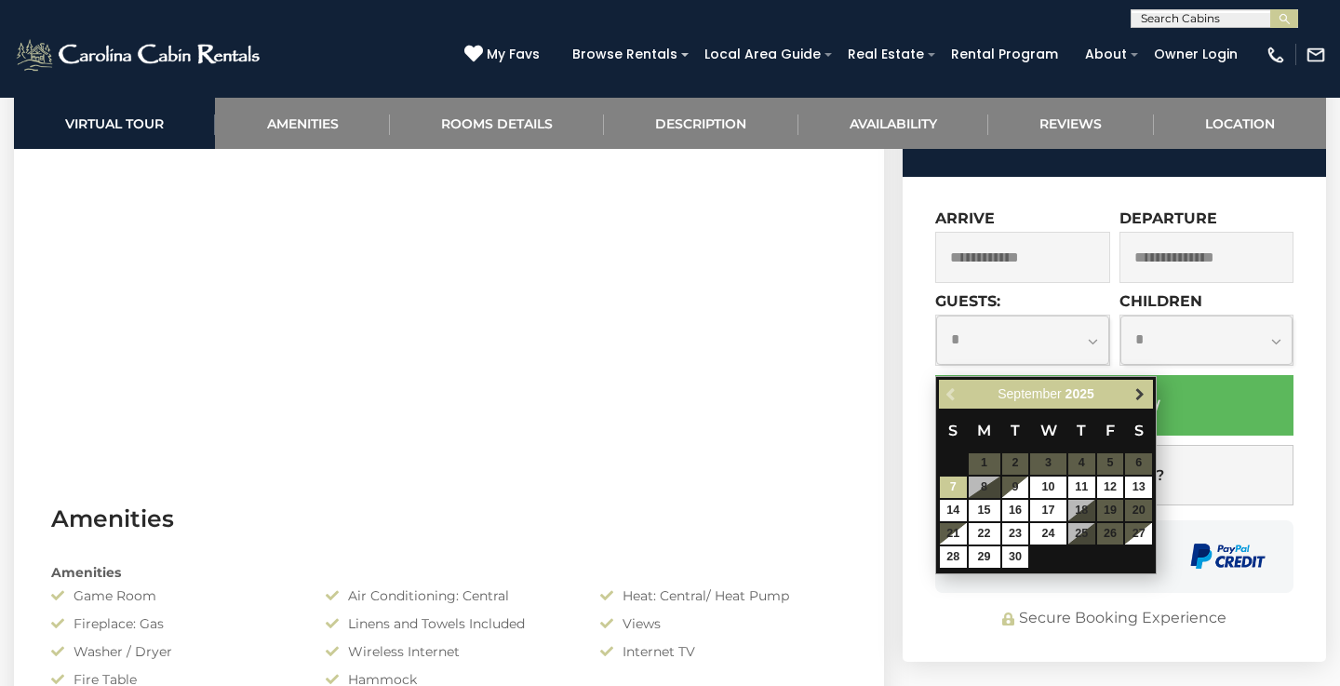
click at [1141, 395] on span "Next" at bounding box center [1139, 393] width 15 height 15
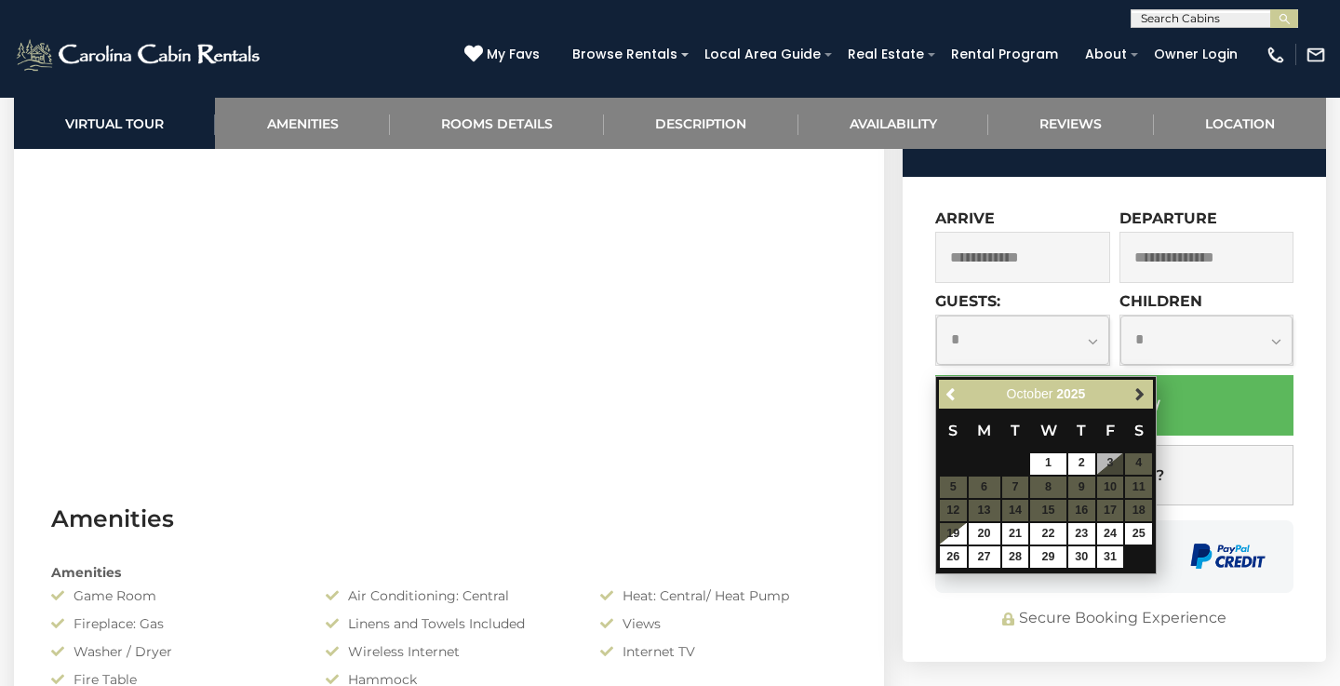
click at [1141, 395] on span "Next" at bounding box center [1139, 393] width 15 height 15
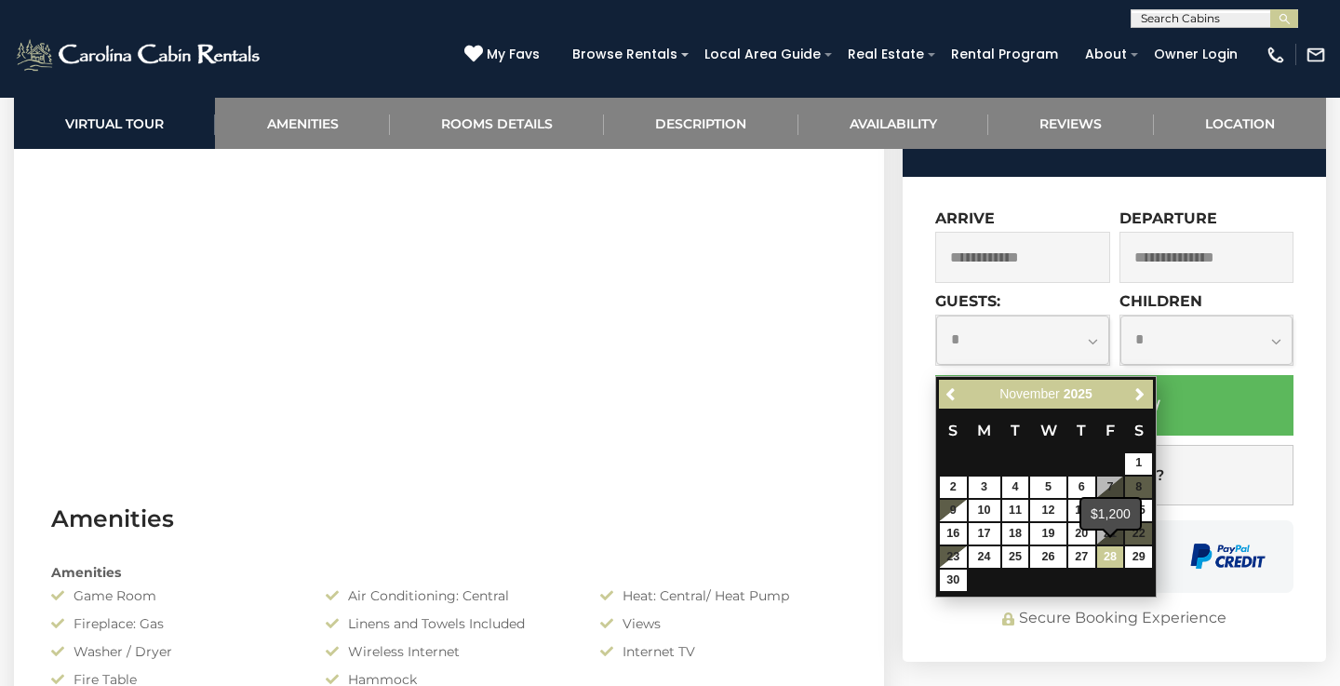
click at [1110, 554] on link "28" at bounding box center [1110, 556] width 27 height 21
type input "**********"
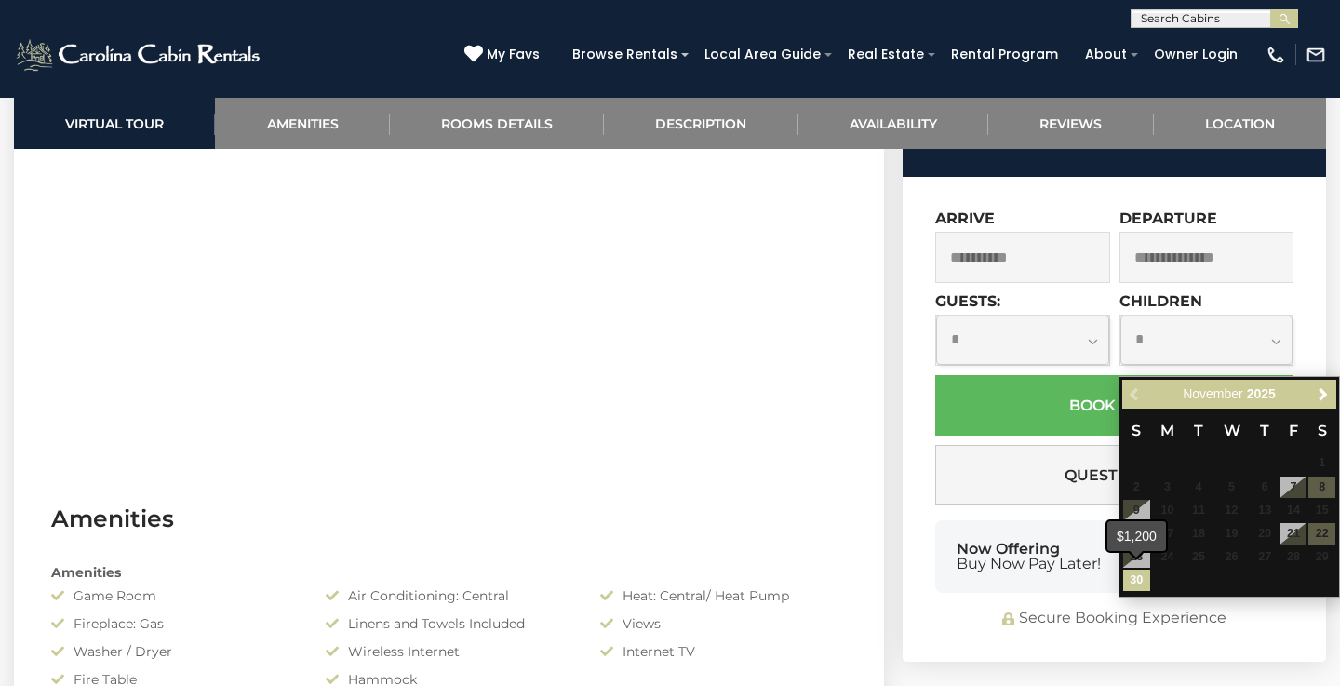
click at [1142, 584] on link "30" at bounding box center [1136, 579] width 27 height 21
type input "**********"
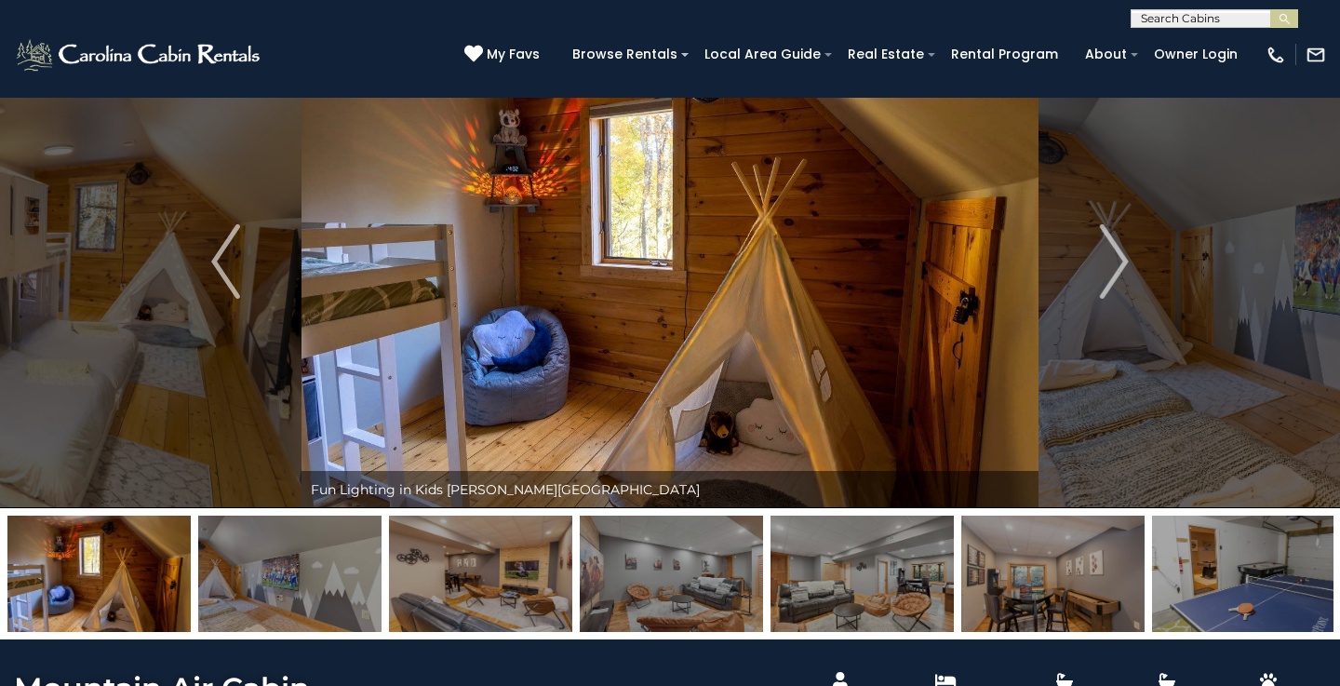
scroll to position [88, 0]
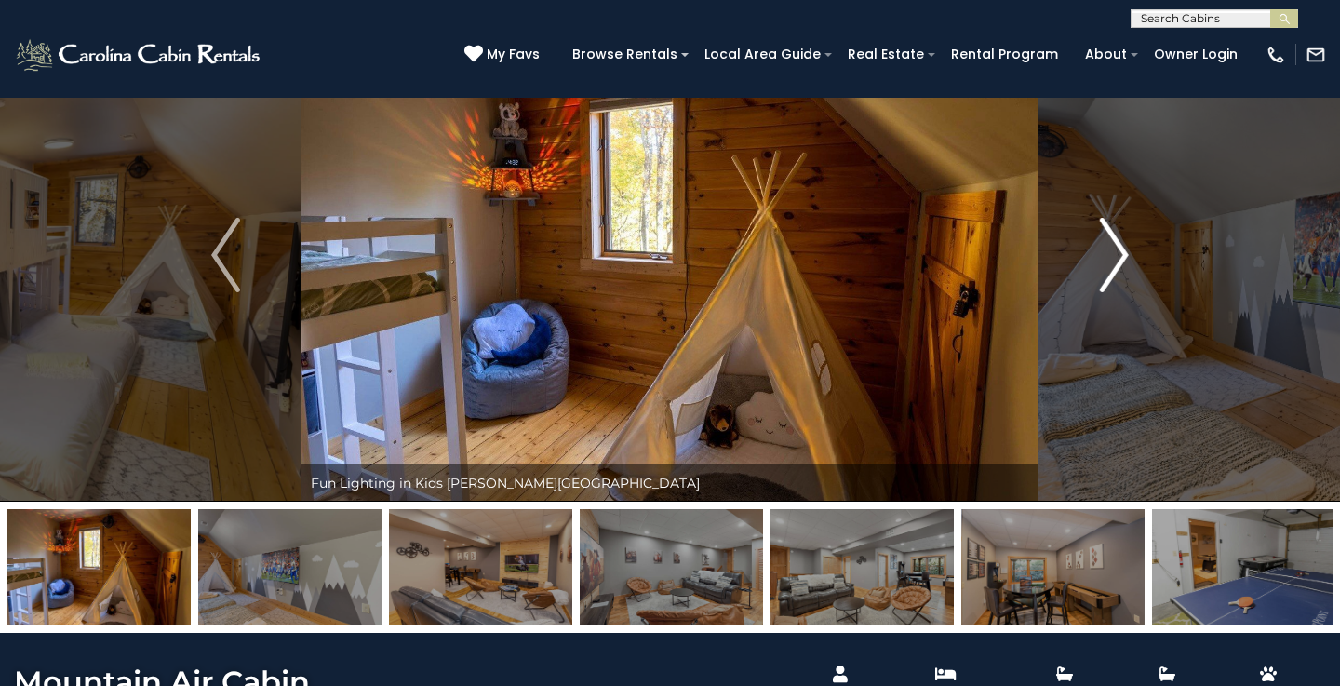
click at [1120, 255] on img "Next" at bounding box center [1114, 255] width 28 height 74
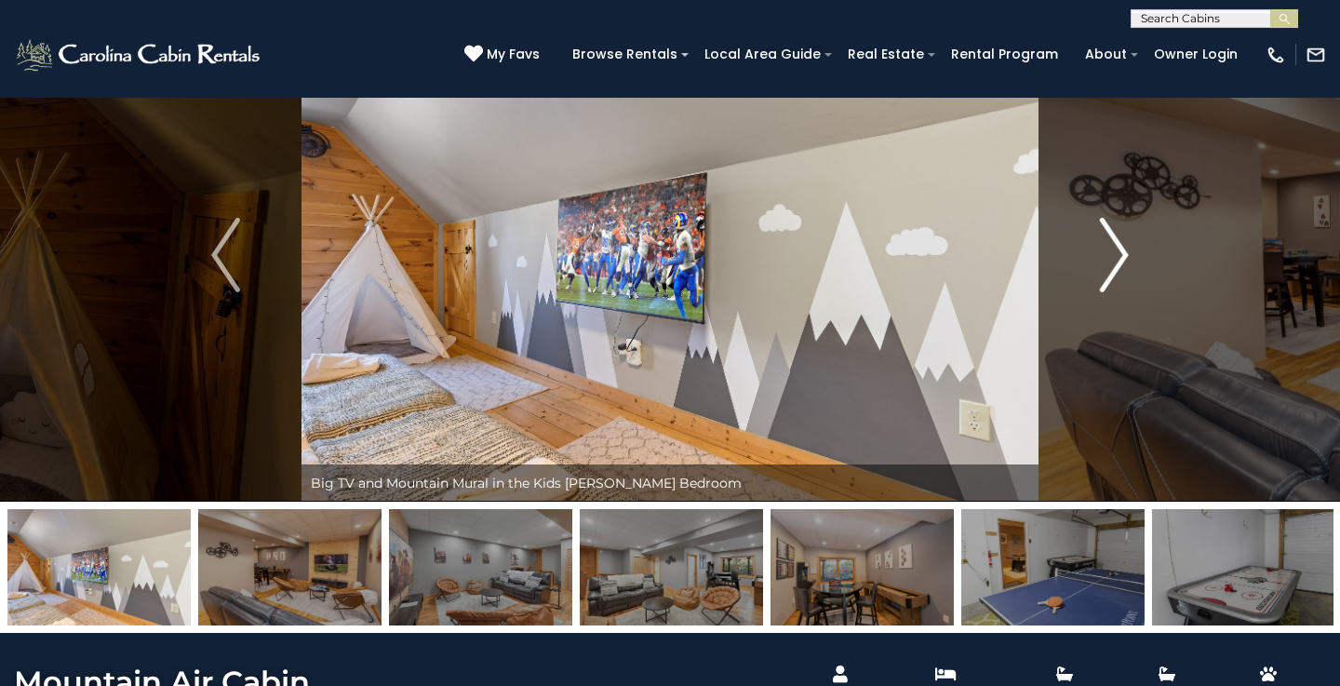
click at [1117, 254] on img "Next" at bounding box center [1114, 255] width 28 height 74
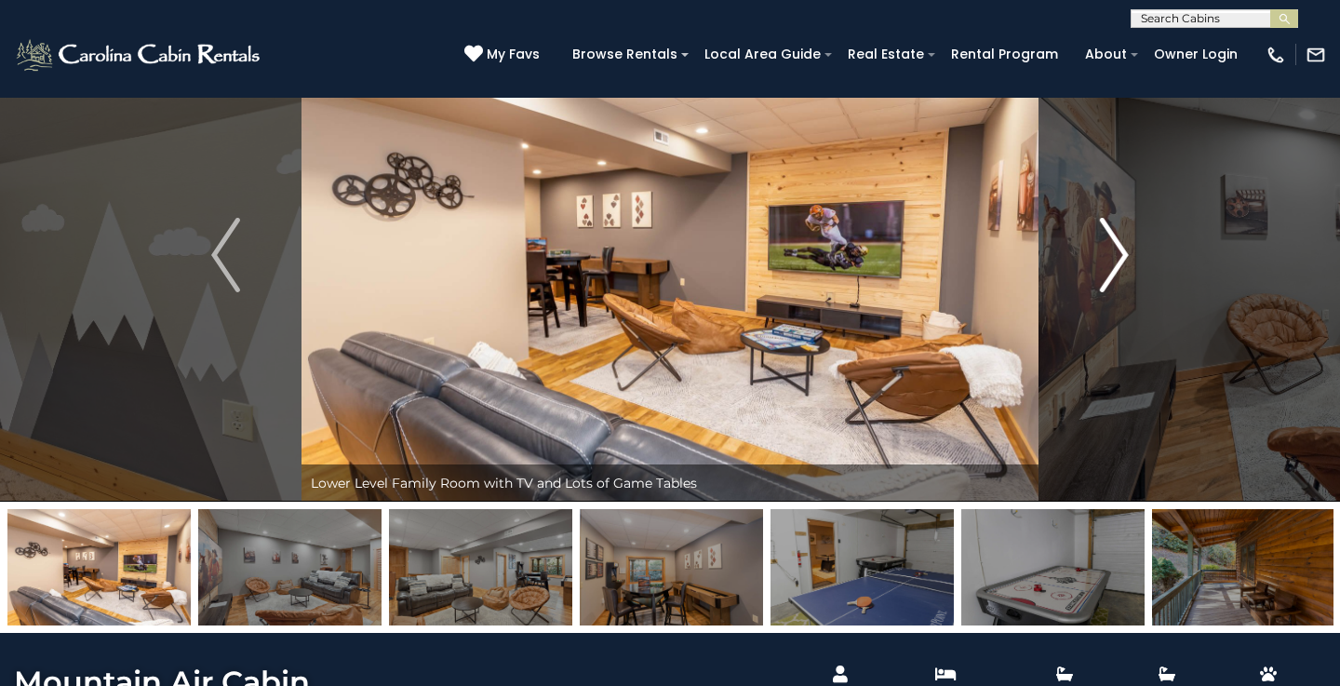
click at [1117, 254] on img "Next" at bounding box center [1114, 255] width 28 height 74
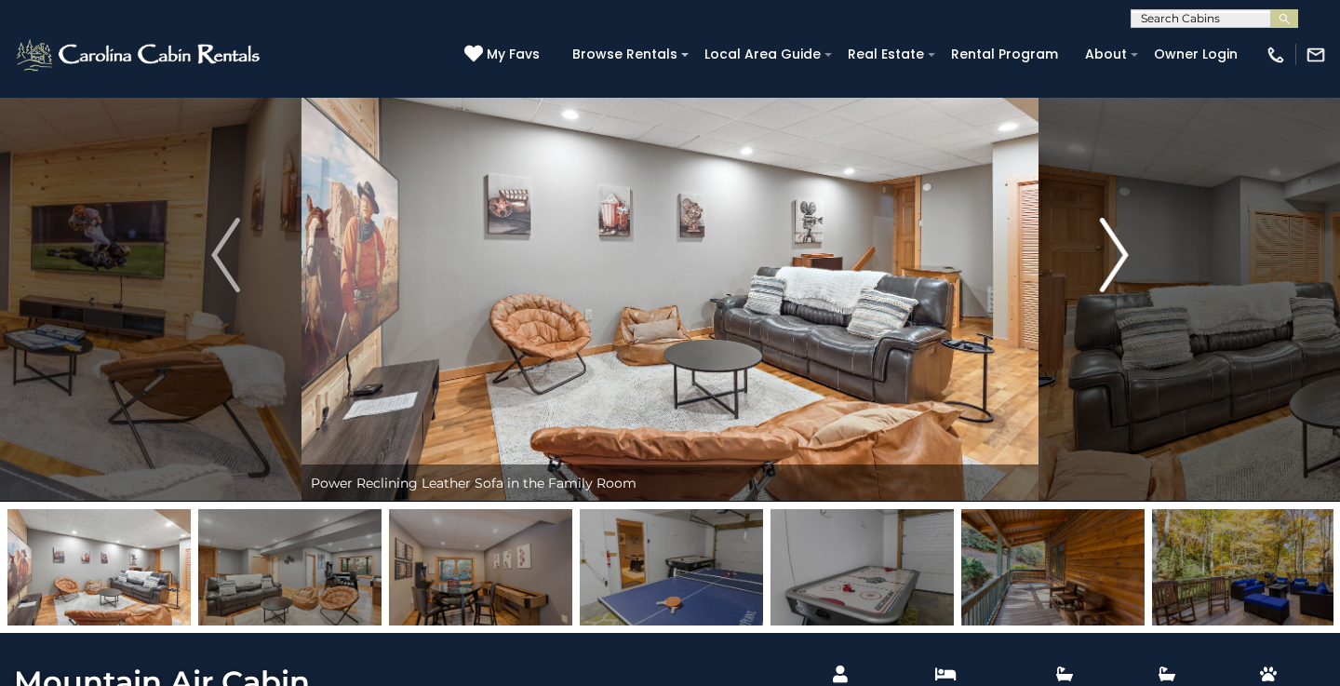
click at [1117, 254] on img "Next" at bounding box center [1114, 255] width 28 height 74
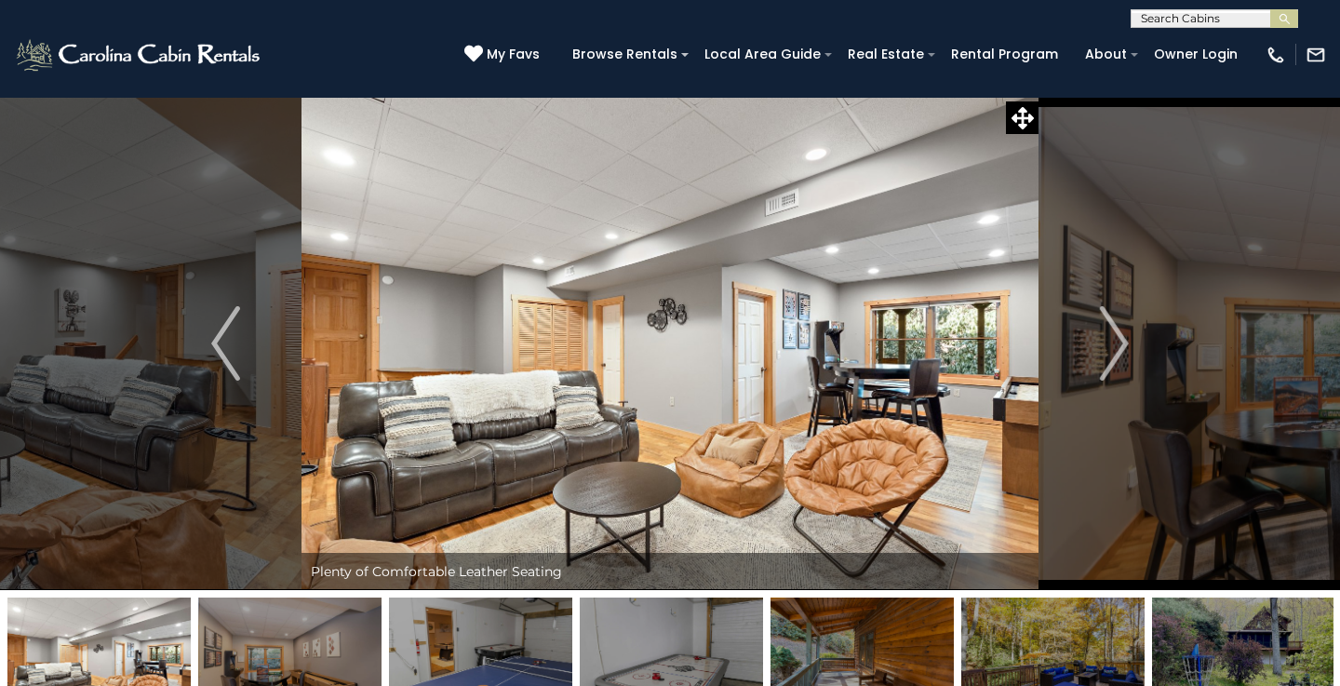
scroll to position [0, 0]
click at [1165, 20] on input "text" at bounding box center [1212, 22] width 163 height 19
type input "*****"
drag, startPoint x: 1204, startPoint y: 33, endPoint x: 1235, endPoint y: 47, distance: 34.1
click at [1235, 47] on li "Bearad ise" at bounding box center [1214, 43] width 166 height 17
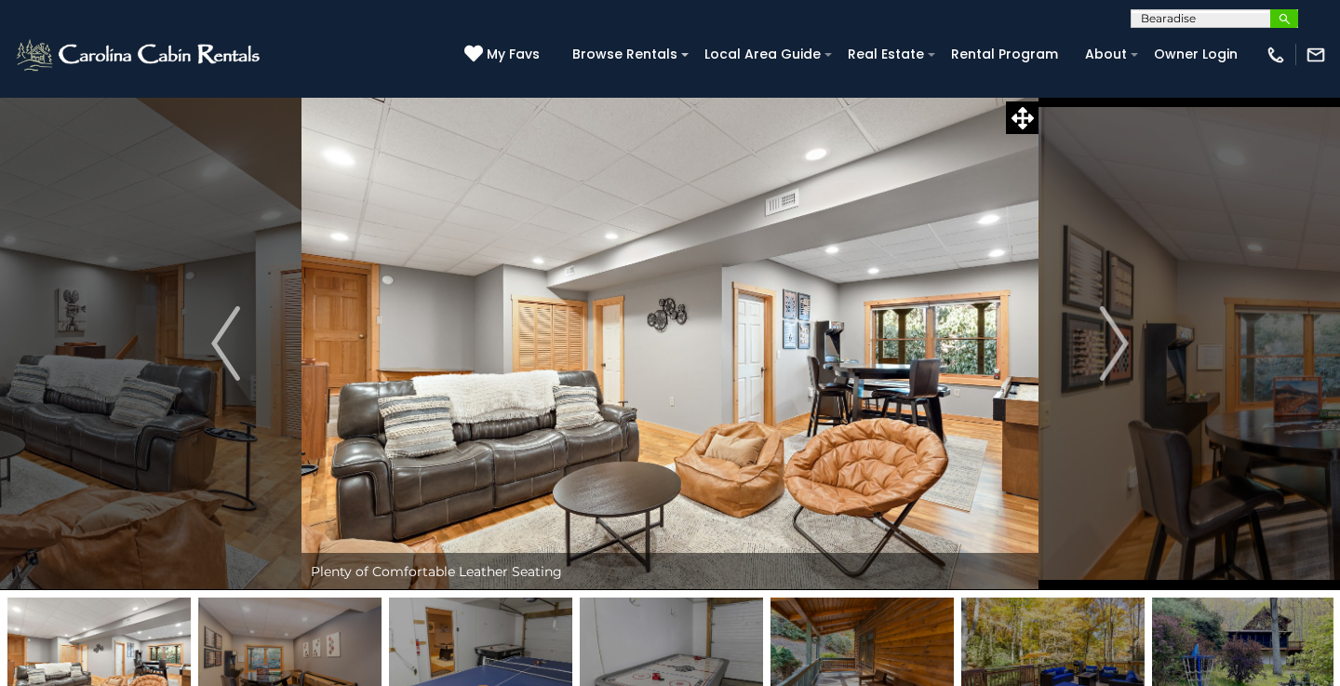
click at [1288, 25] on img "submit" at bounding box center [1285, 19] width 14 height 14
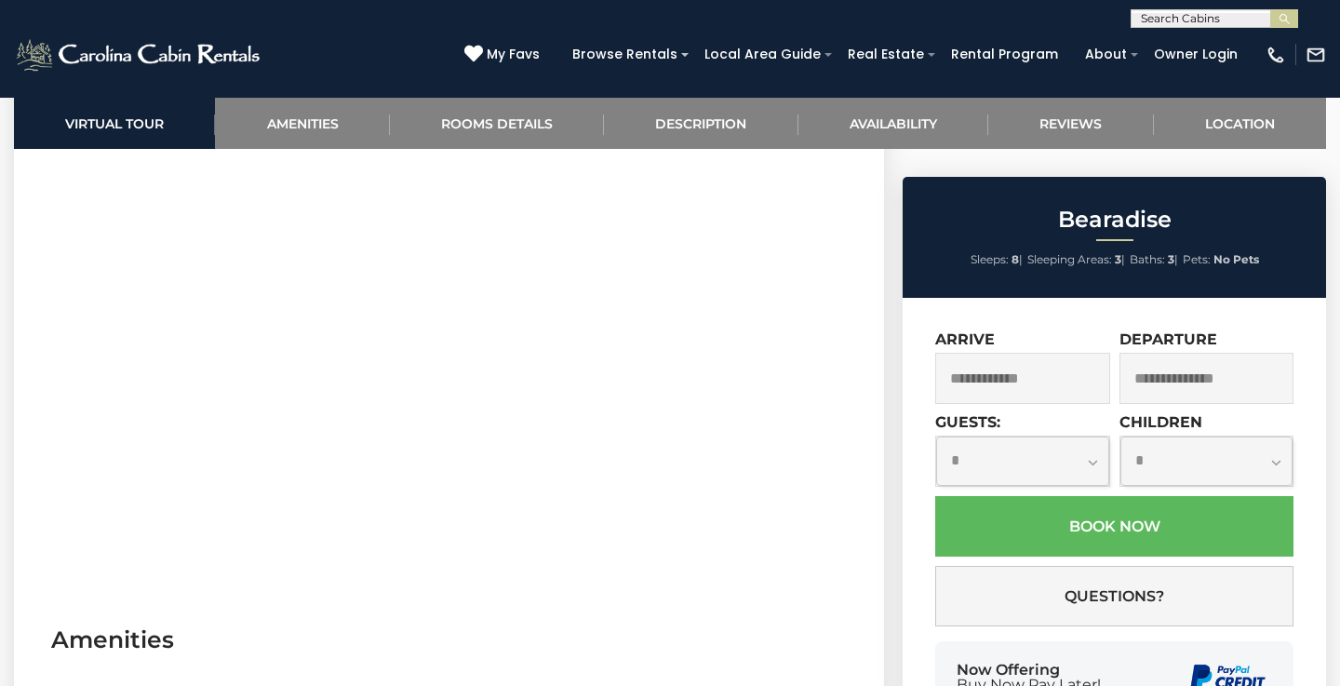
scroll to position [882, 0]
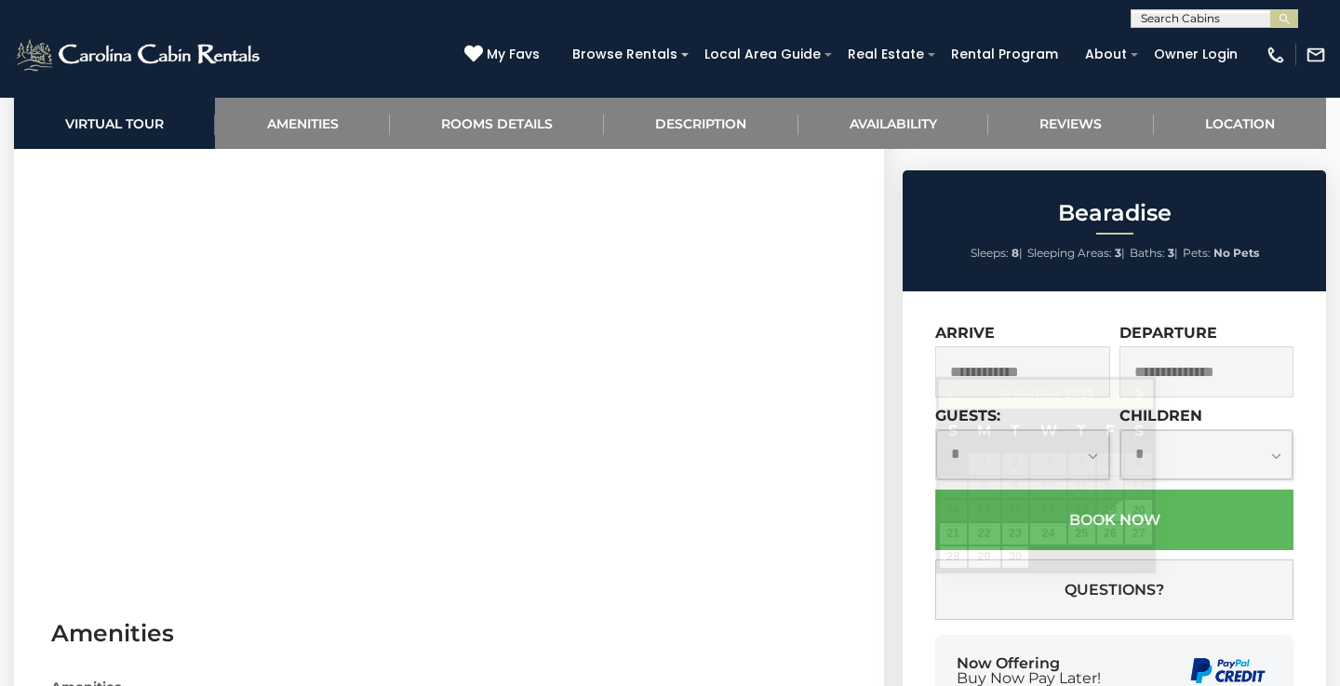
click at [1069, 355] on input "text" at bounding box center [1022, 371] width 175 height 51
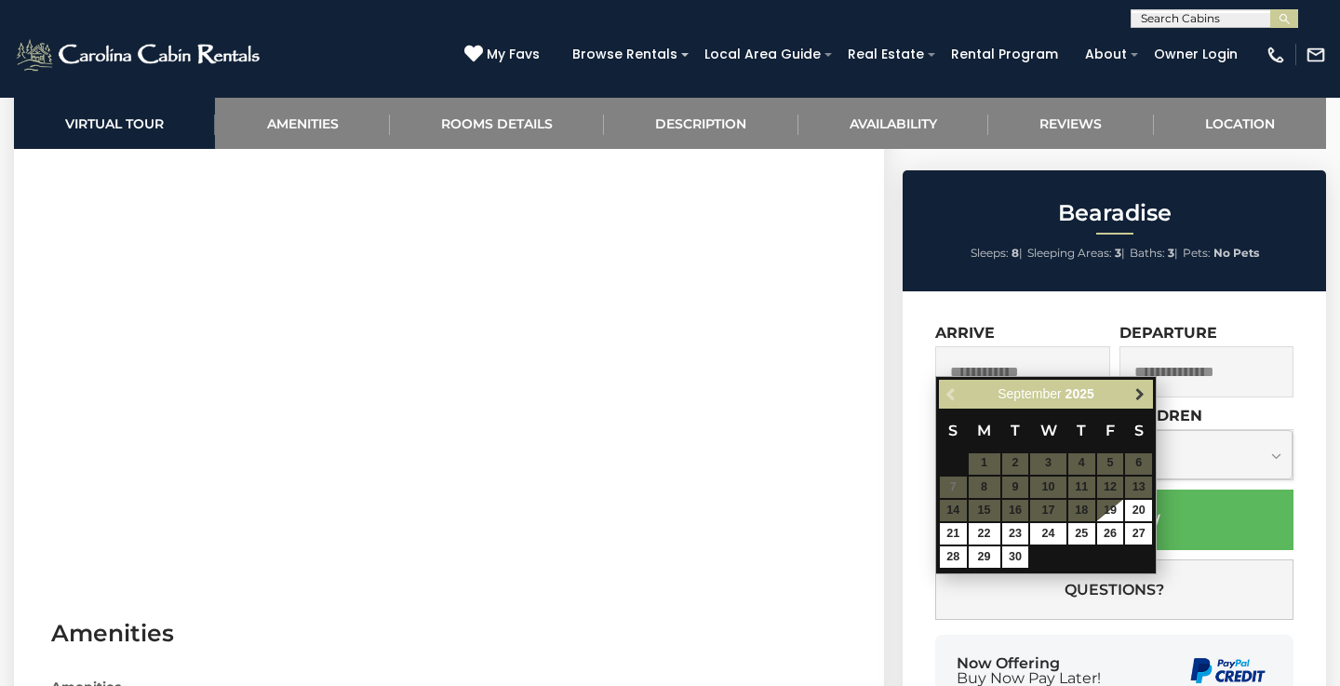
click at [1140, 387] on span "Next" at bounding box center [1139, 393] width 15 height 15
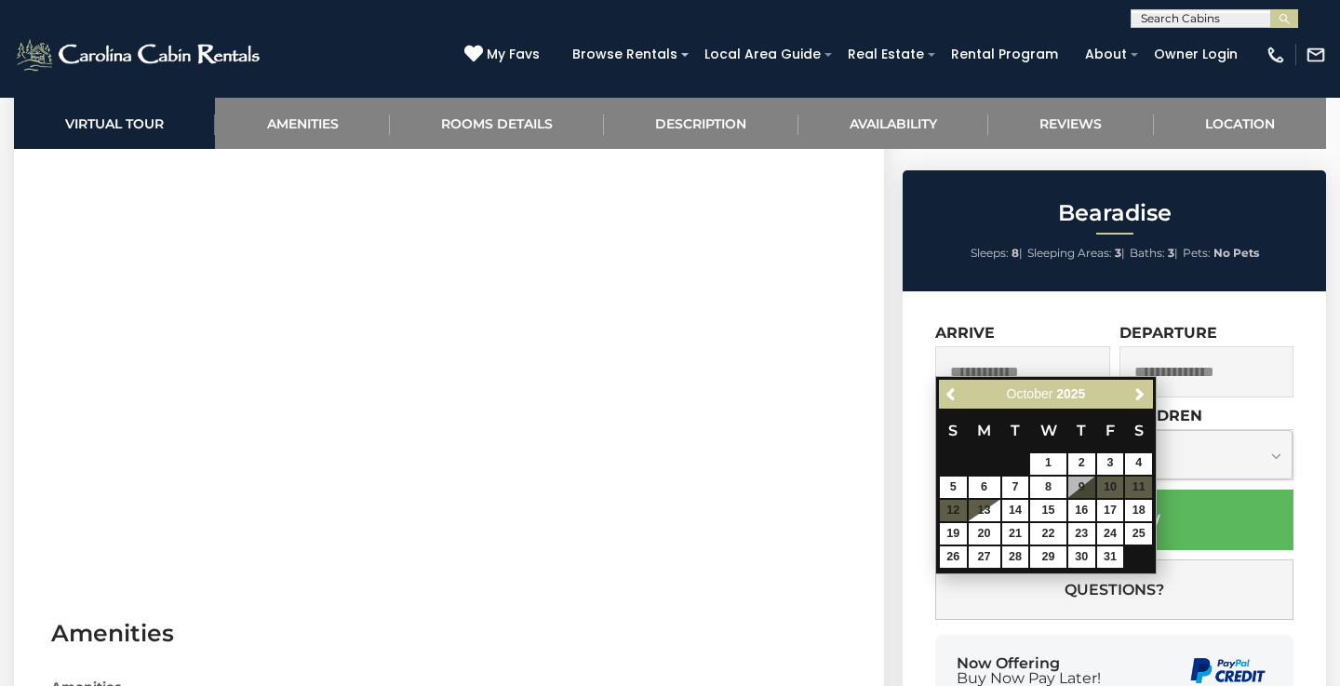
click at [1140, 387] on span "Next" at bounding box center [1139, 393] width 15 height 15
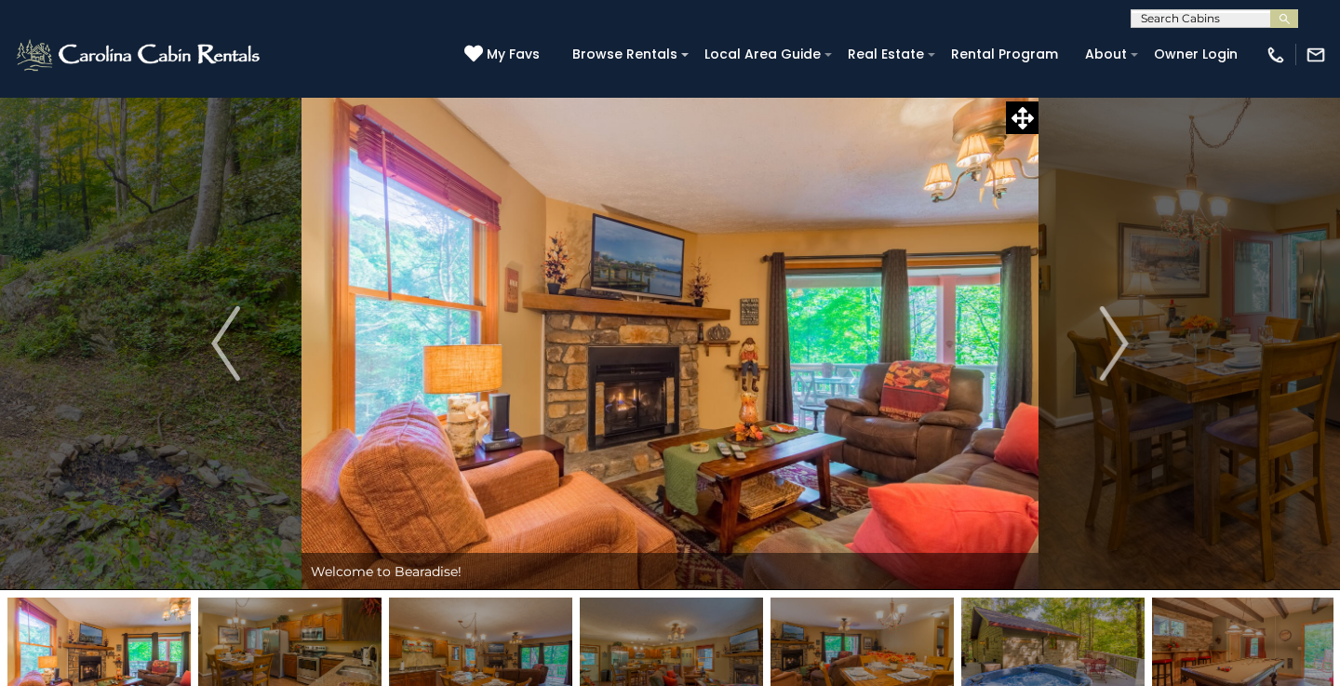
scroll to position [0, 0]
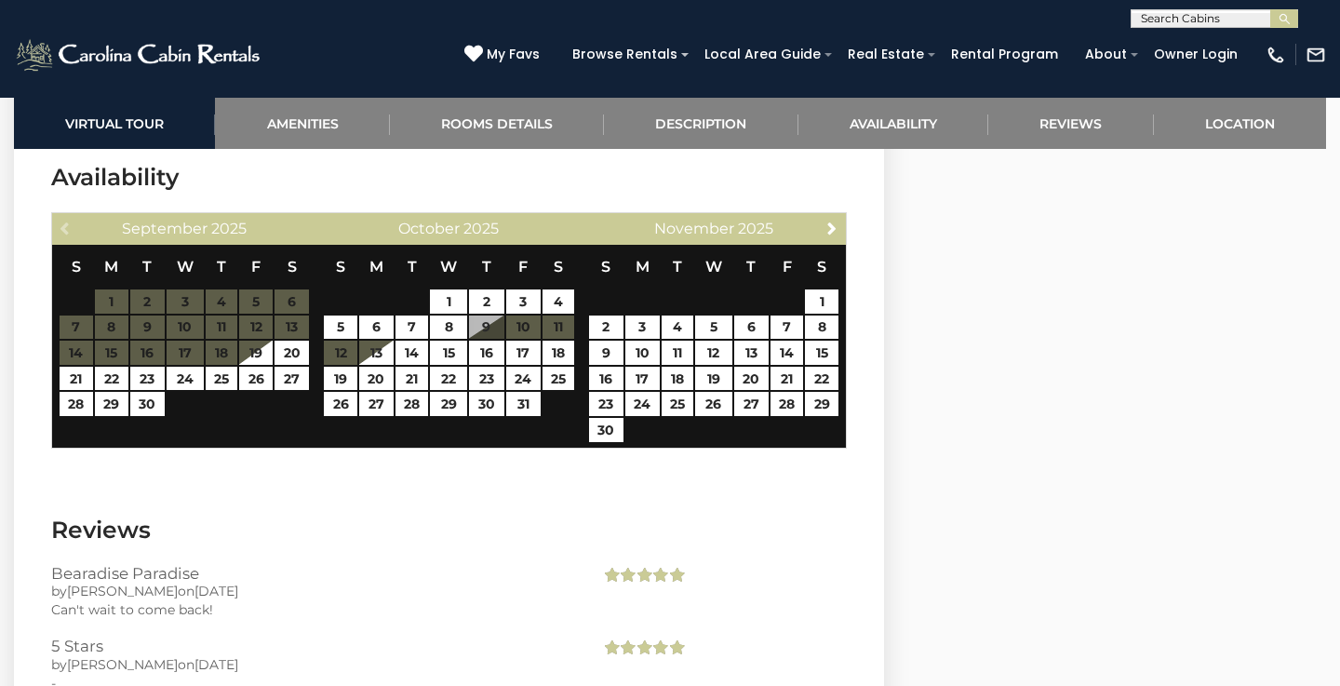
scroll to position [3703, 0]
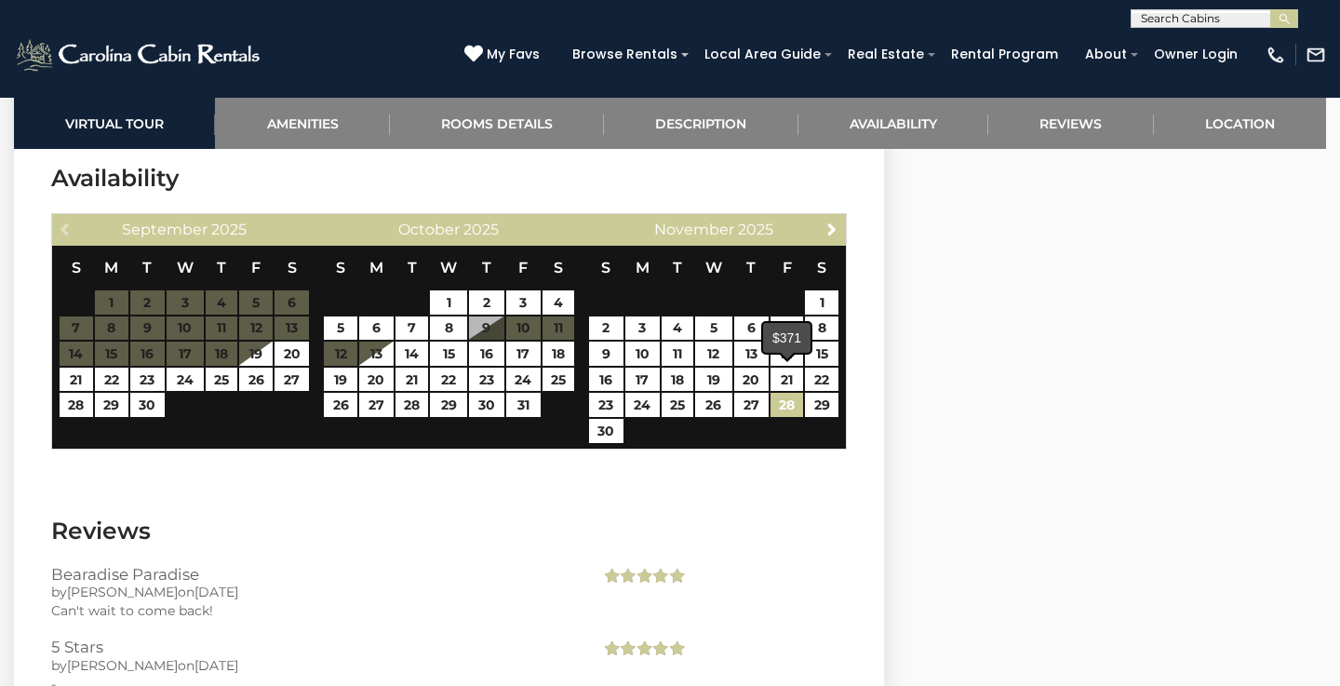
click at [785, 393] on link "28" at bounding box center [786, 405] width 33 height 24
type input "**********"
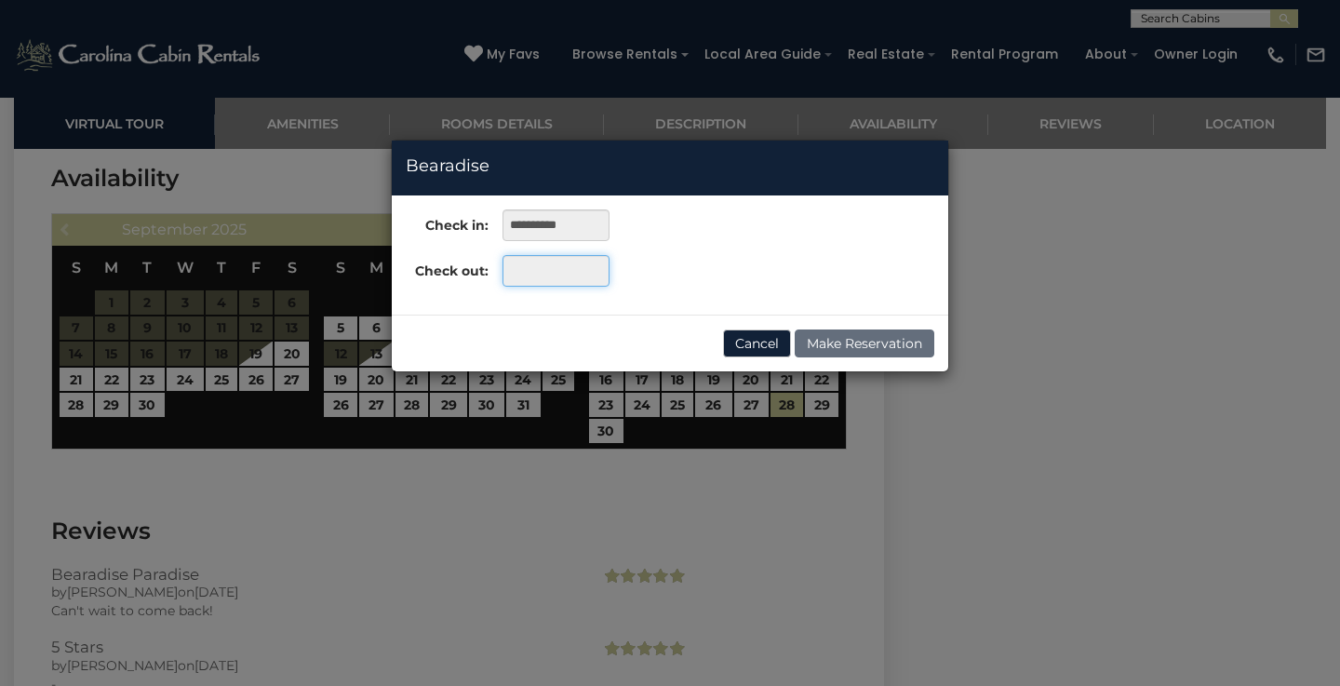
click at [580, 268] on input "text" at bounding box center [555, 271] width 107 height 32
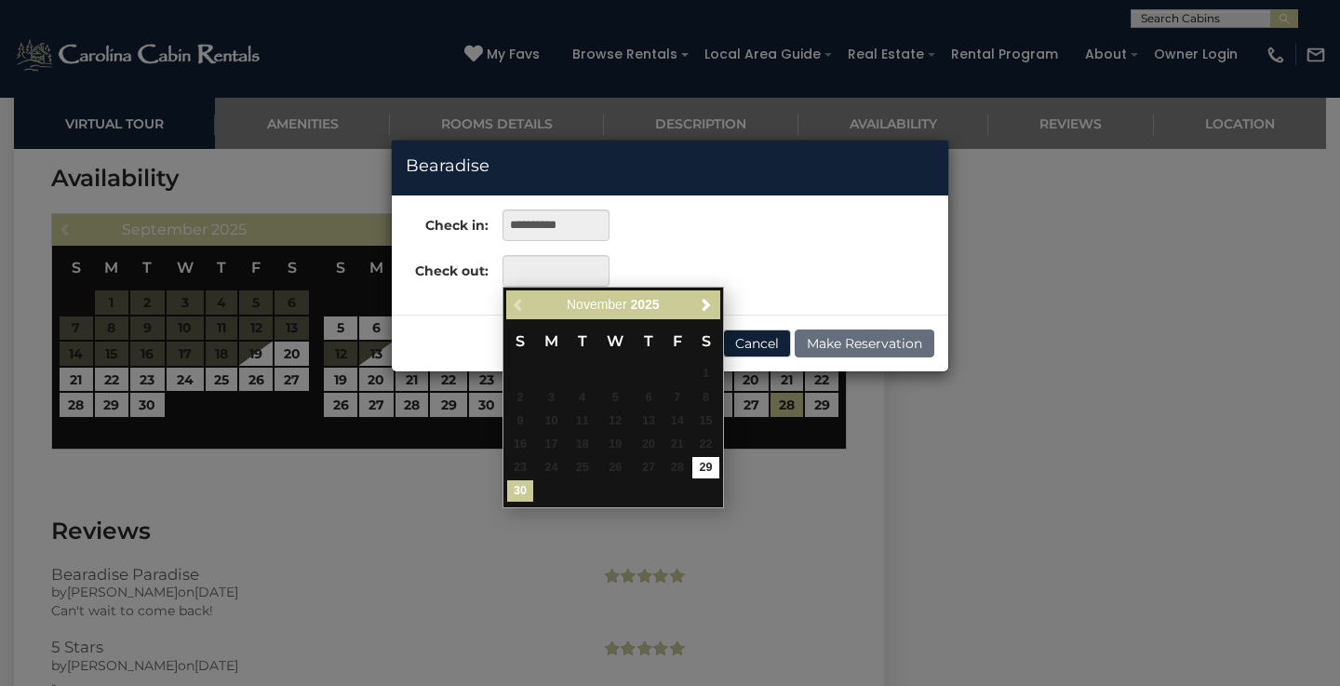
click at [521, 481] on link "30" at bounding box center [520, 490] width 27 height 21
type input "**********"
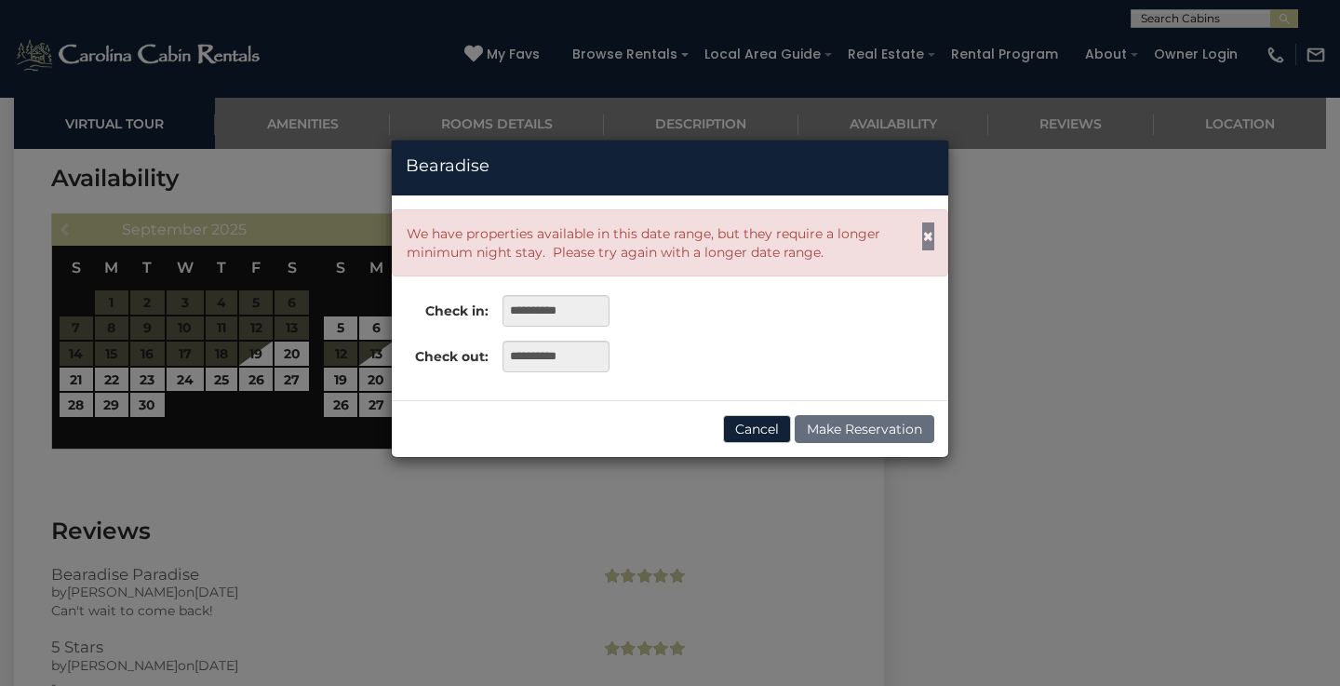
click at [926, 231] on span "×" at bounding box center [928, 235] width 12 height 23
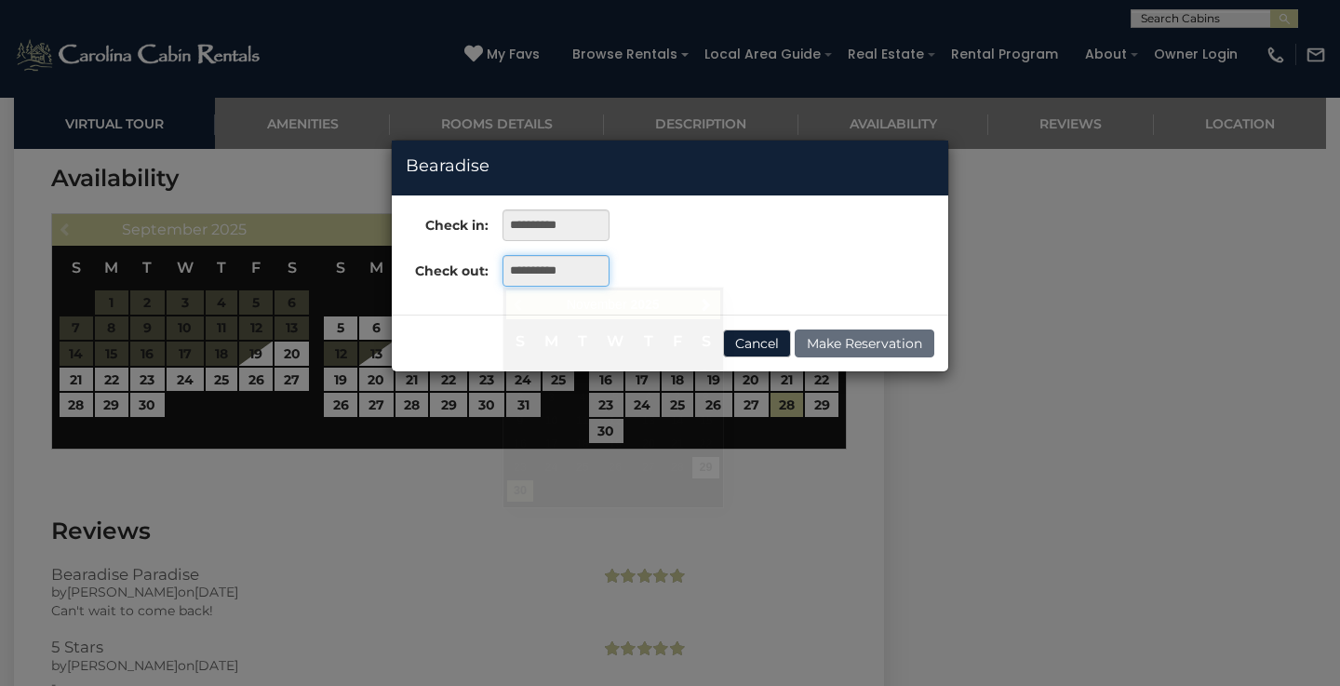
click at [567, 261] on input "**********" at bounding box center [555, 271] width 107 height 32
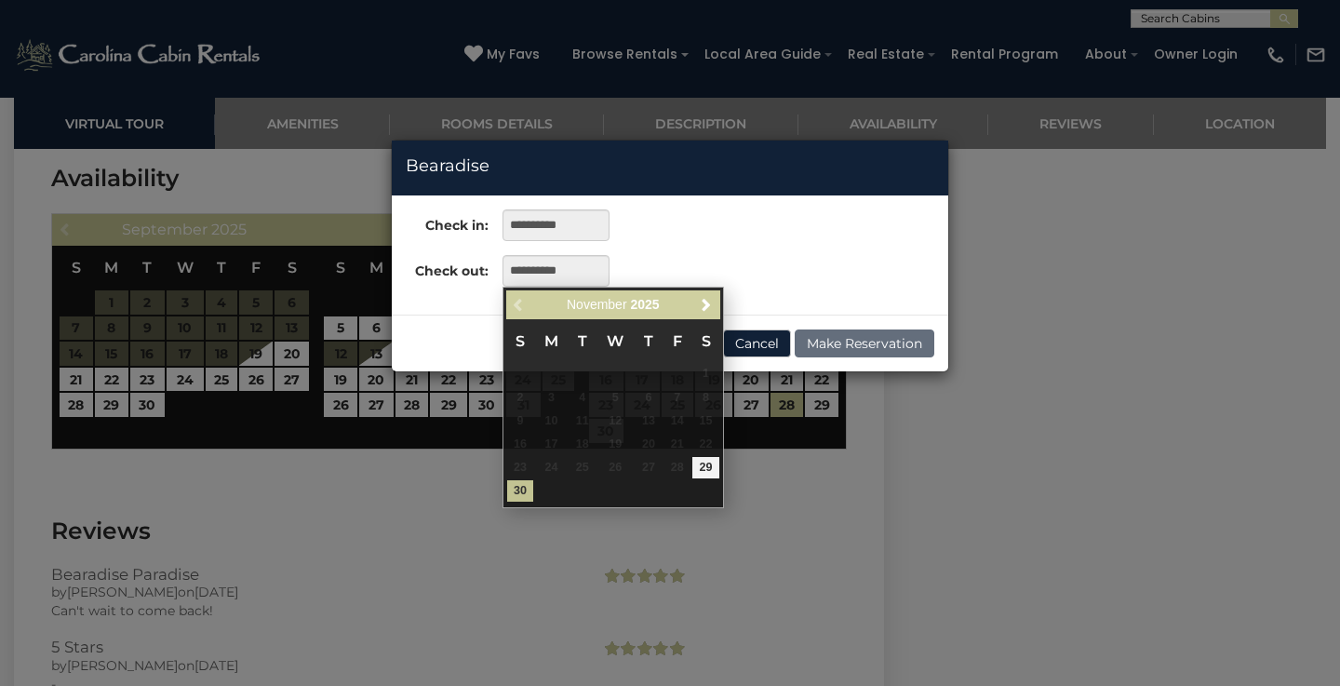
click at [841, 271] on div "**********" at bounding box center [670, 254] width 556 height 91
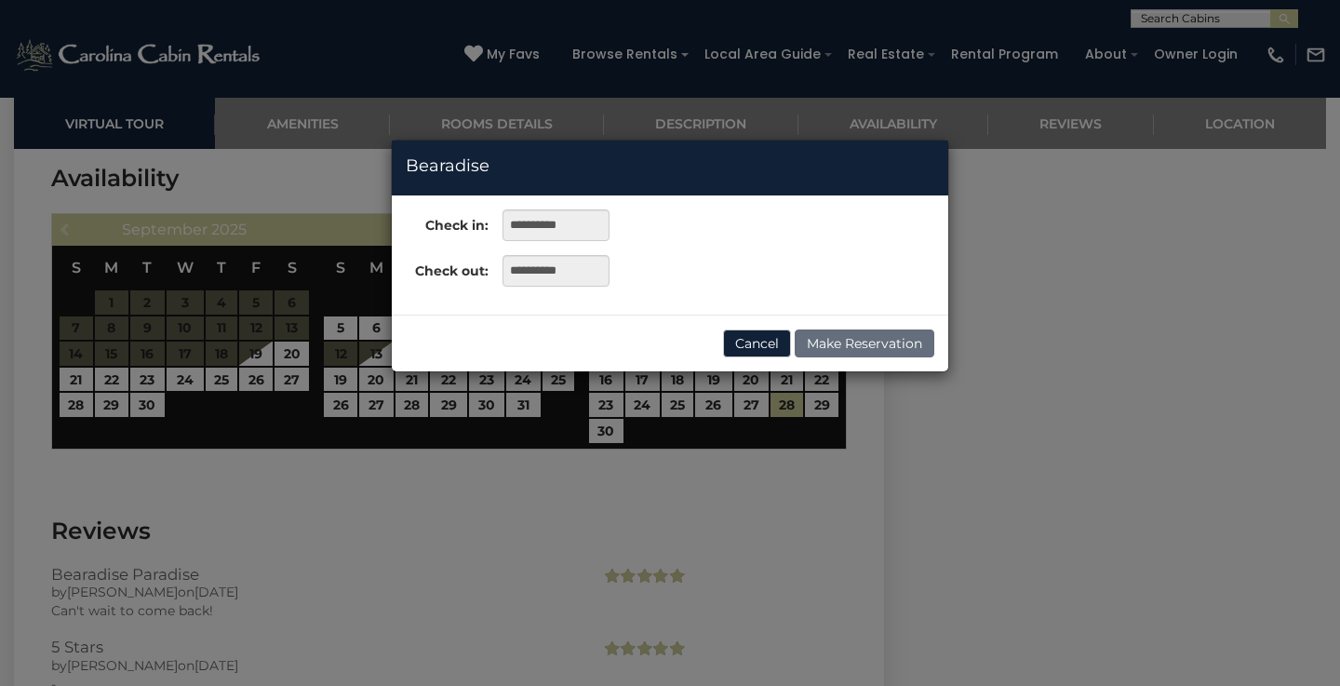
click at [847, 194] on div "× Bearadise" at bounding box center [670, 167] width 556 height 55
click at [859, 128] on div "**********" at bounding box center [670, 343] width 1340 height 686
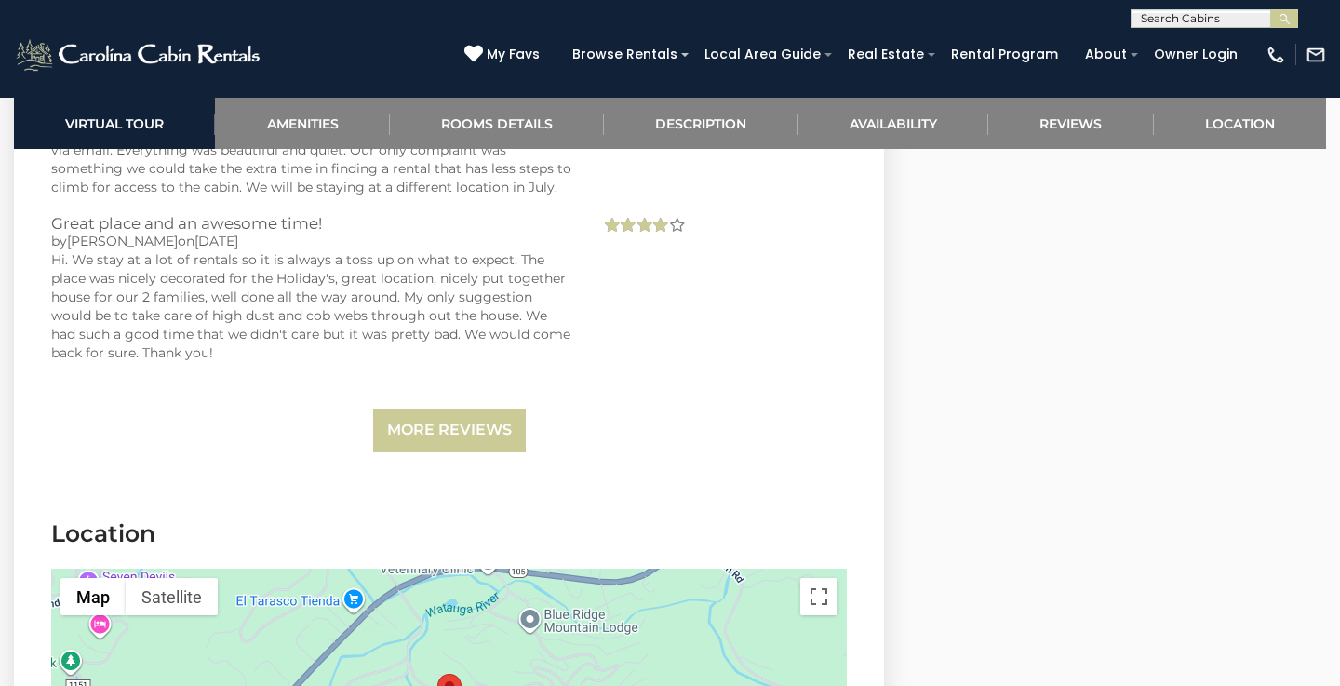
scroll to position [4346, 0]
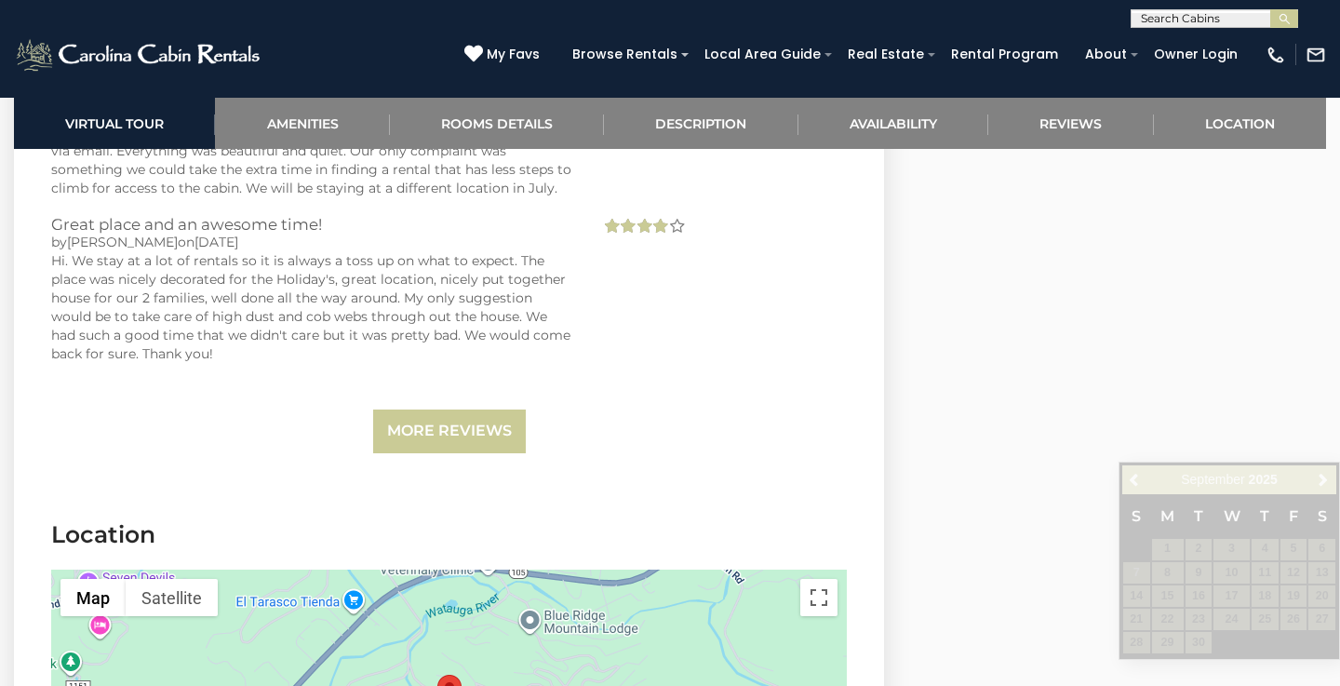
click at [736, 313] on div "Great place and an awesome time! by John on 12/29/2020 Hi. We stay at a lot of …" at bounding box center [448, 299] width 823 height 166
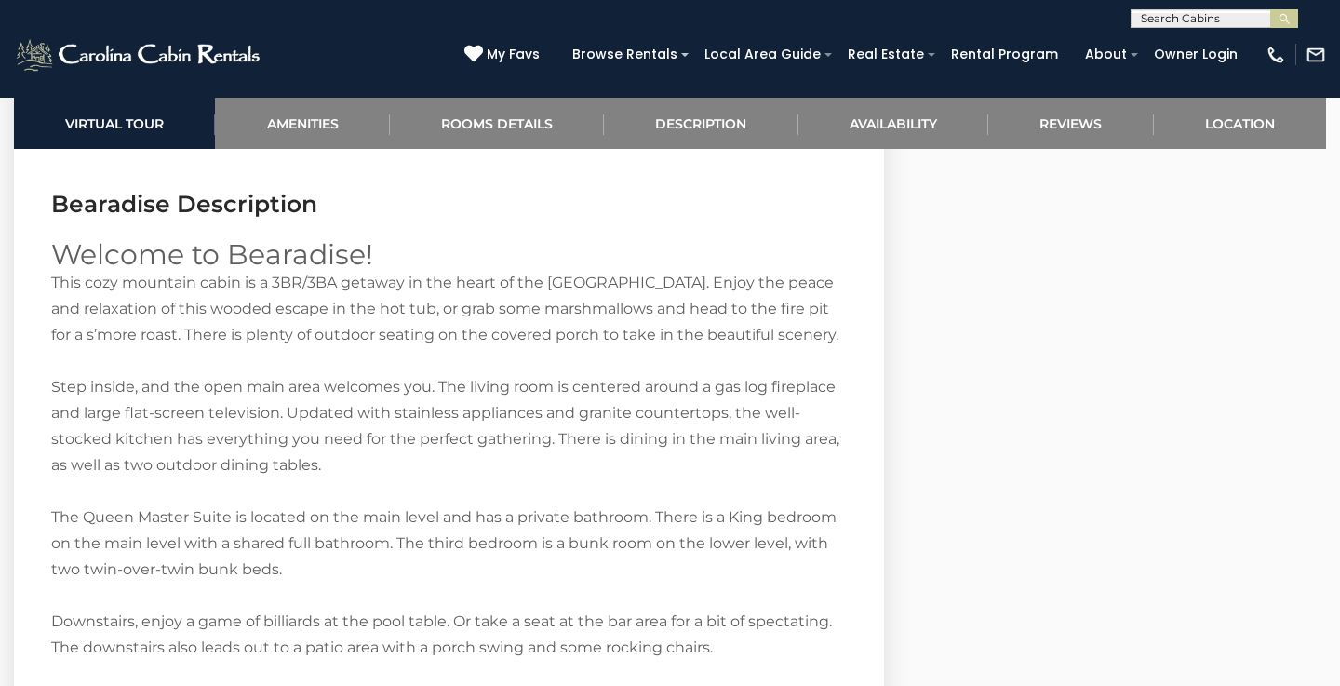
scroll to position [2637, 0]
